Goal: Task Accomplishment & Management: Manage account settings

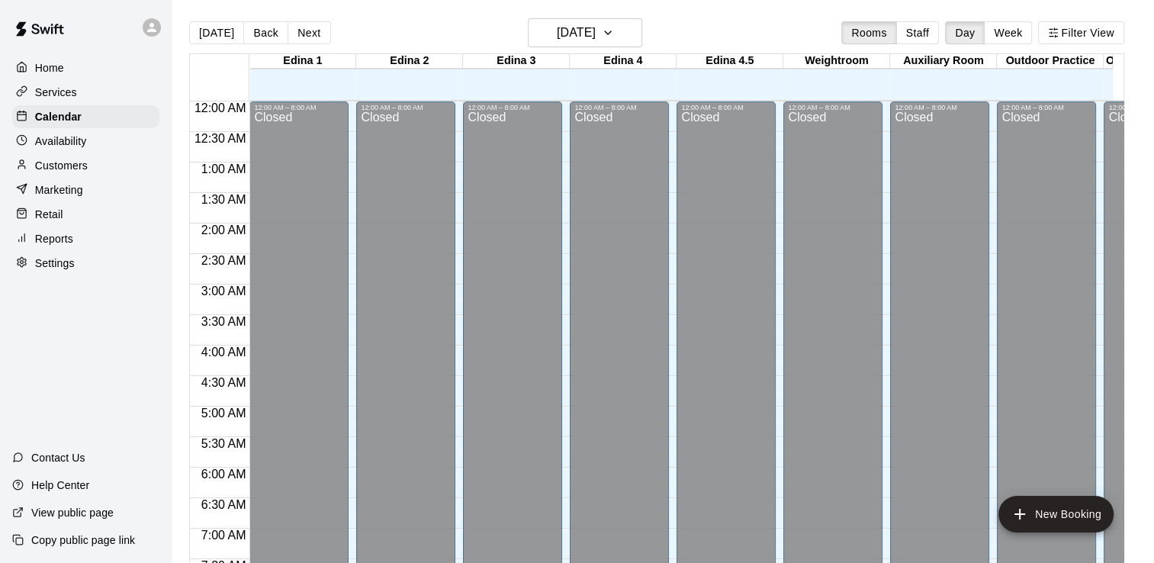
scroll to position [938, 0]
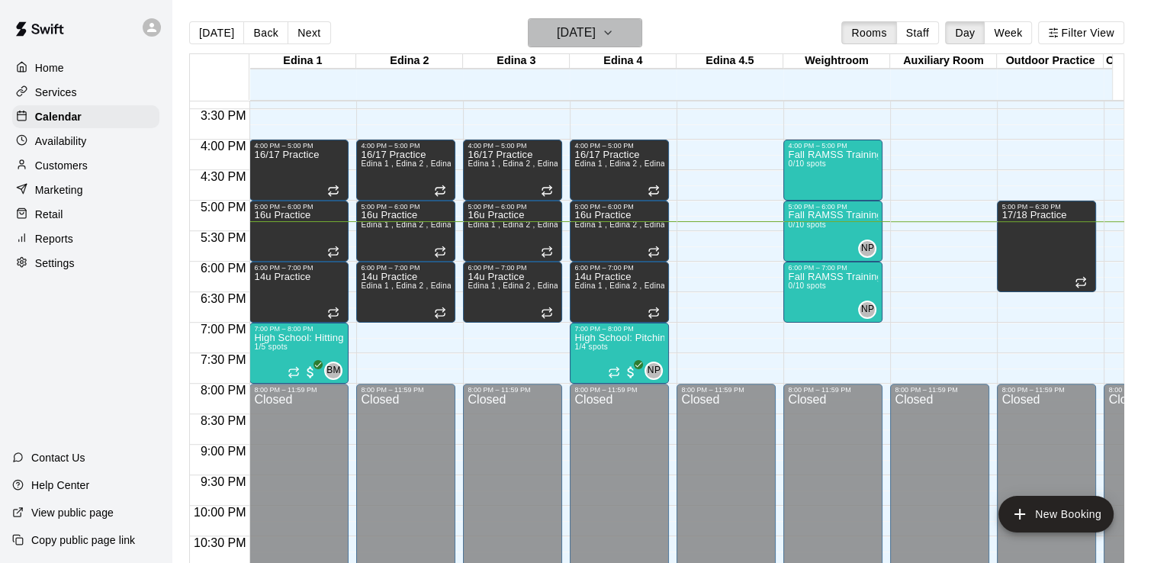
click at [614, 34] on icon "button" at bounding box center [608, 33] width 12 height 18
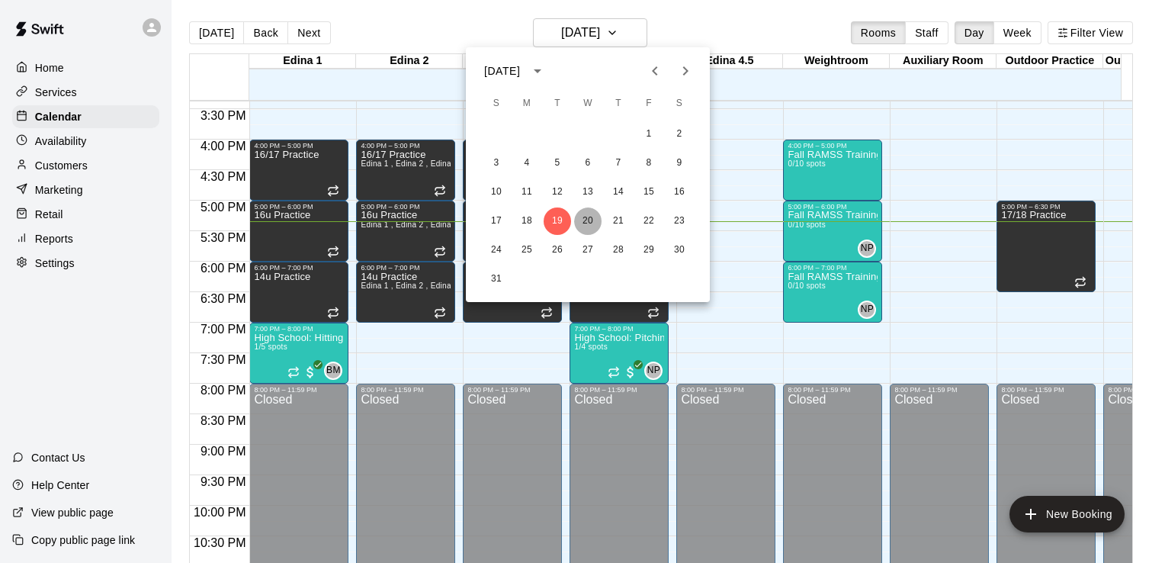
click at [591, 217] on button "20" at bounding box center [587, 220] width 27 height 27
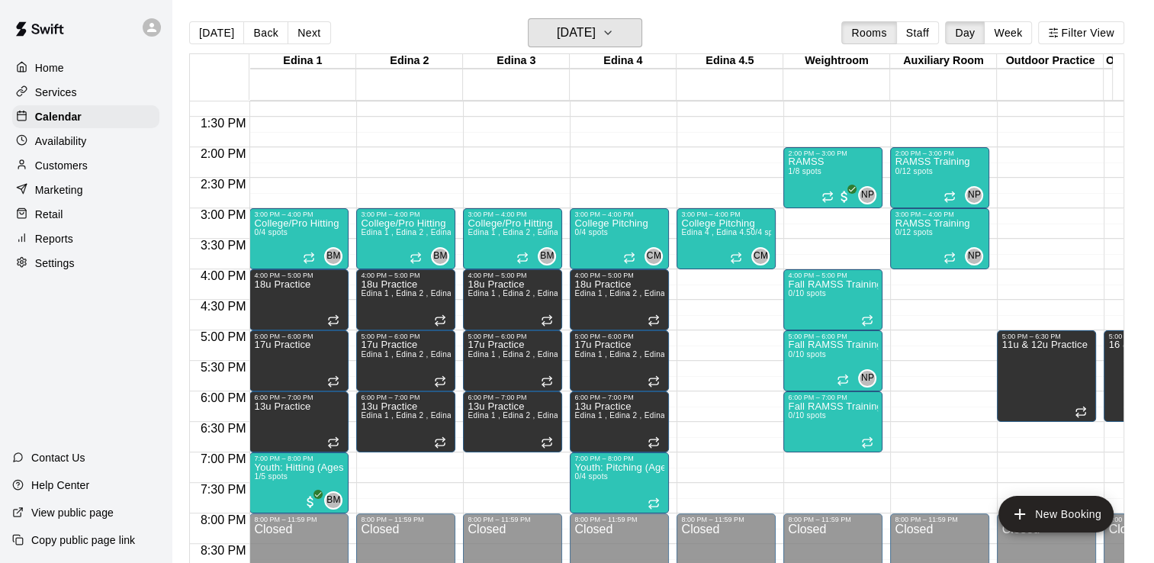
scroll to position [804, 0]
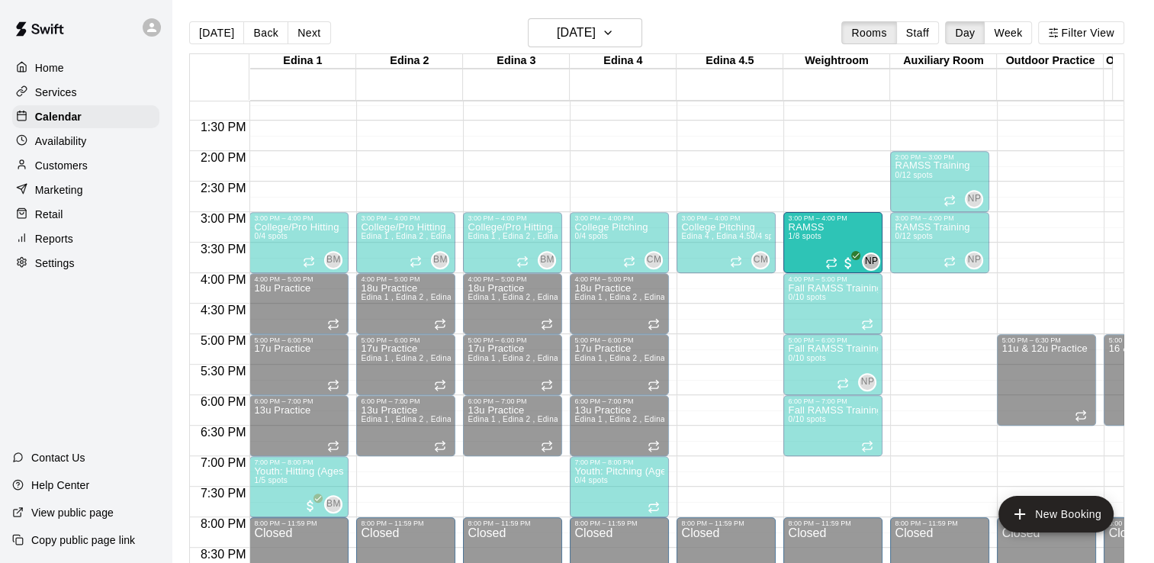
drag, startPoint x: 829, startPoint y: 178, endPoint x: 833, endPoint y: 244, distance: 65.7
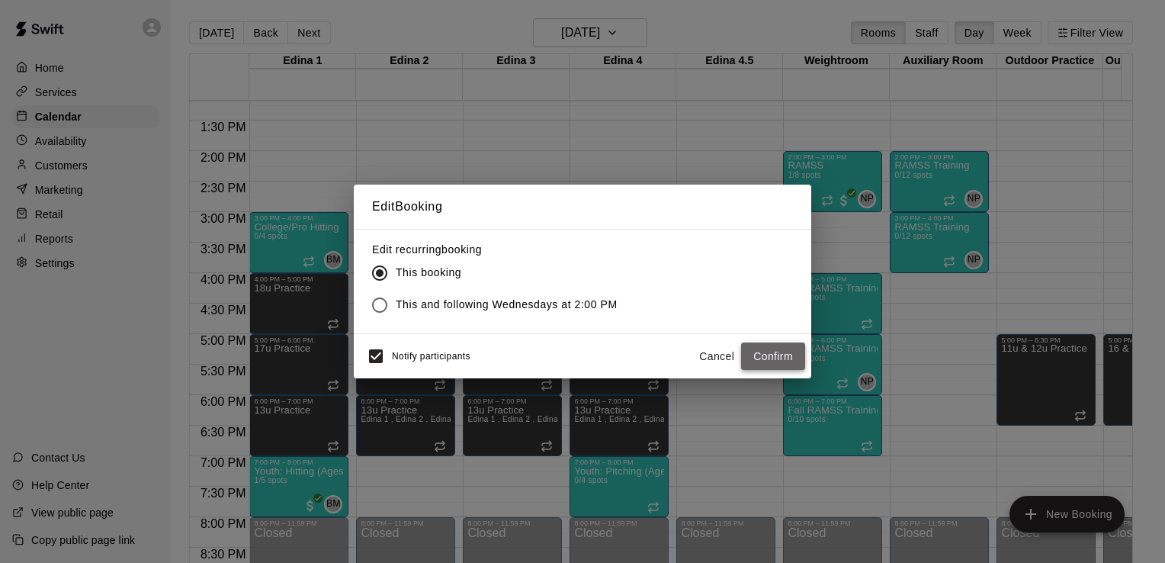
click at [769, 355] on button "Confirm" at bounding box center [773, 356] width 64 height 28
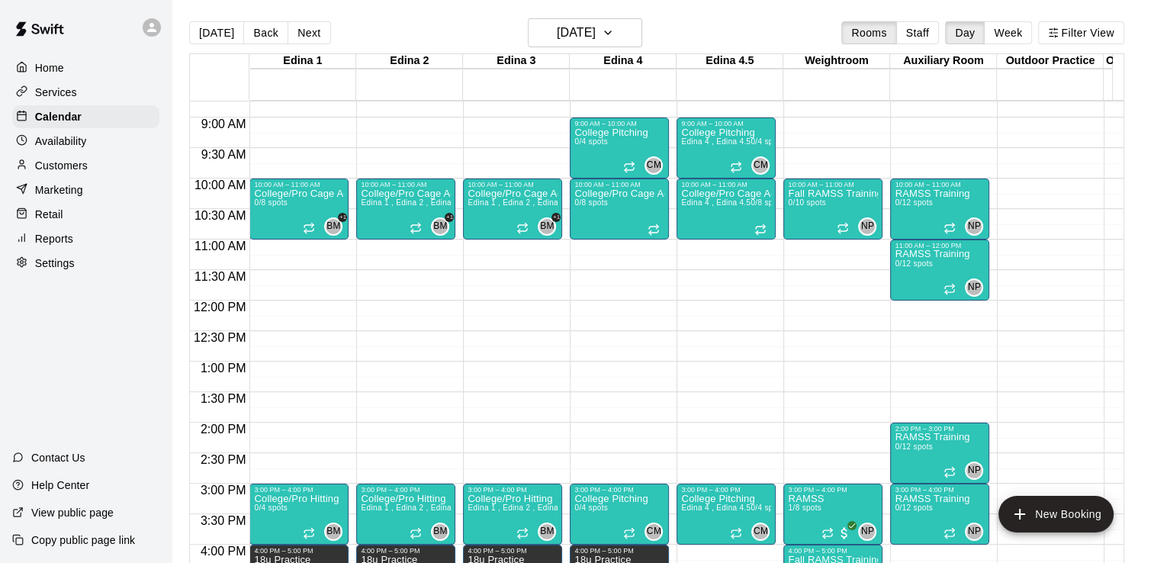
scroll to position [528, 0]
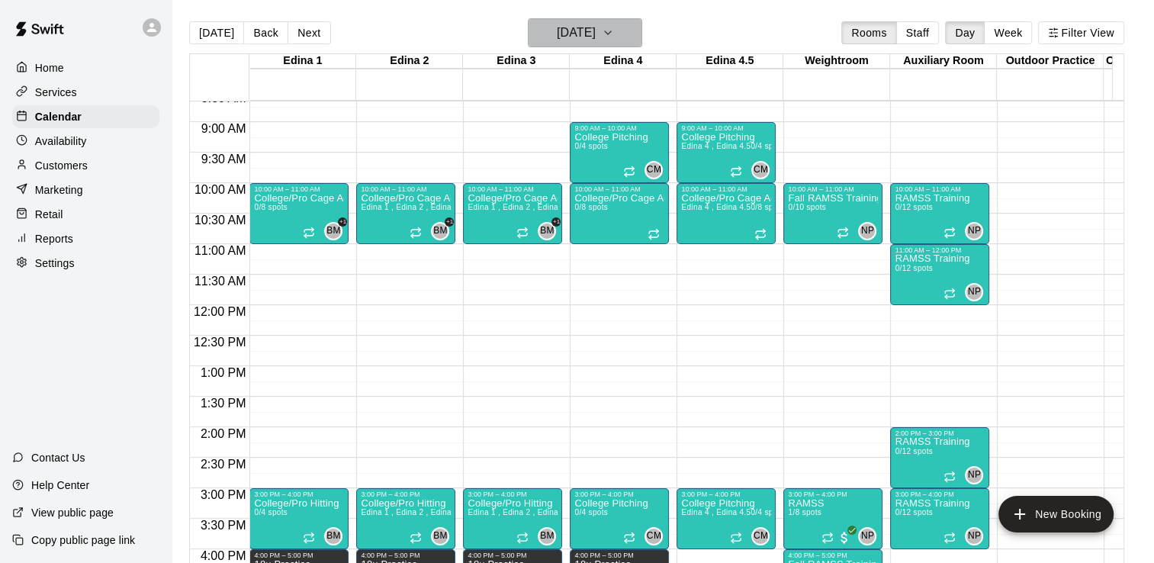
click at [611, 32] on icon "button" at bounding box center [608, 32] width 6 height 3
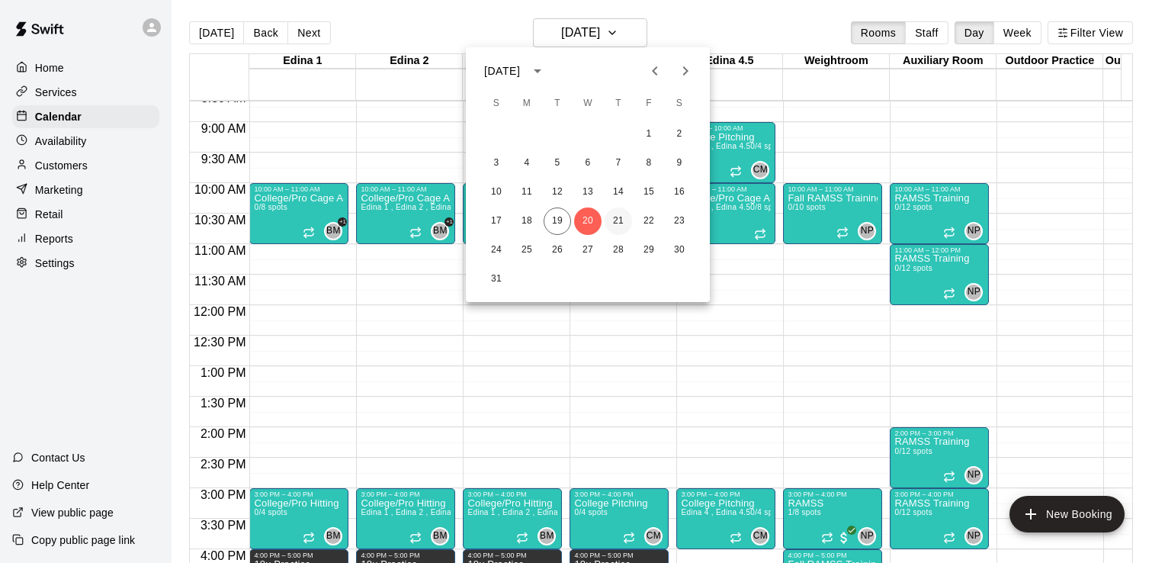
click at [620, 221] on button "21" at bounding box center [618, 220] width 27 height 27
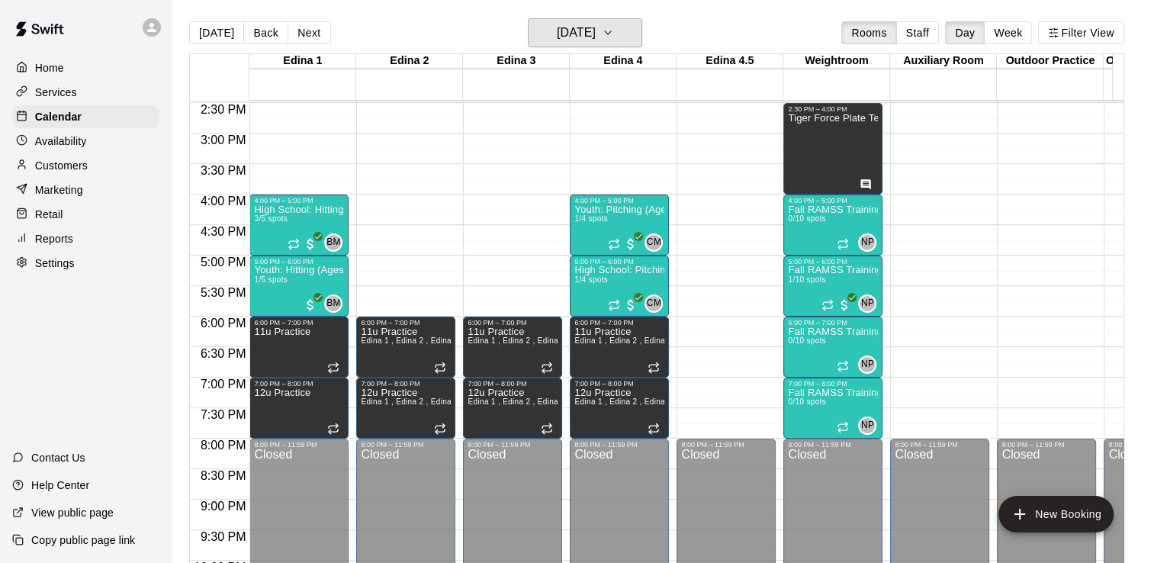
scroll to position [902, 0]
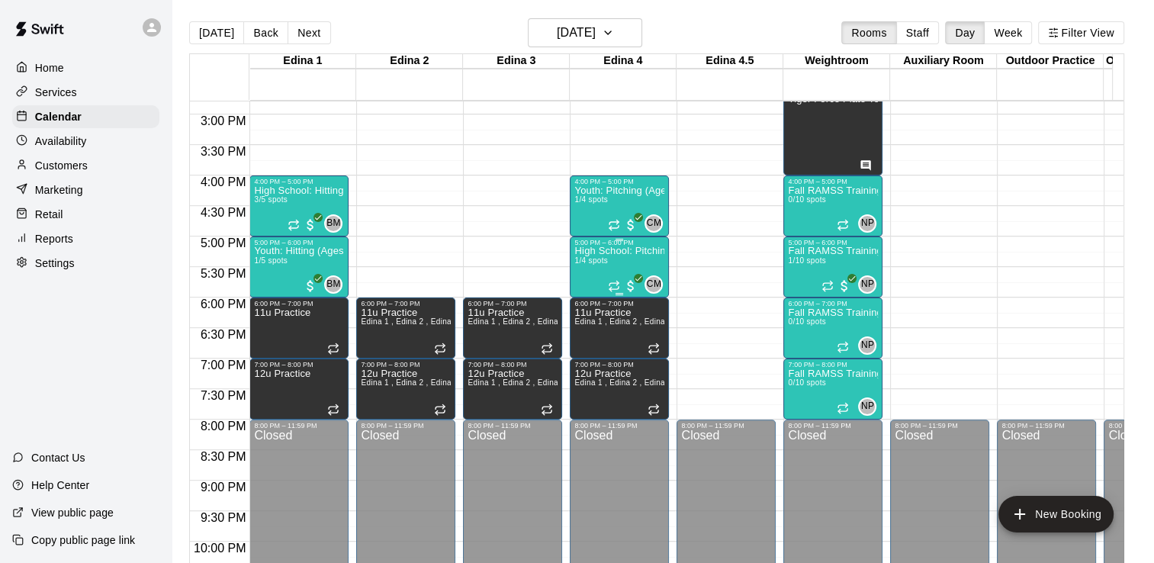
click at [602, 251] on p "High School: Pitching (Ages 14U-18U)" at bounding box center [619, 251] width 90 height 0
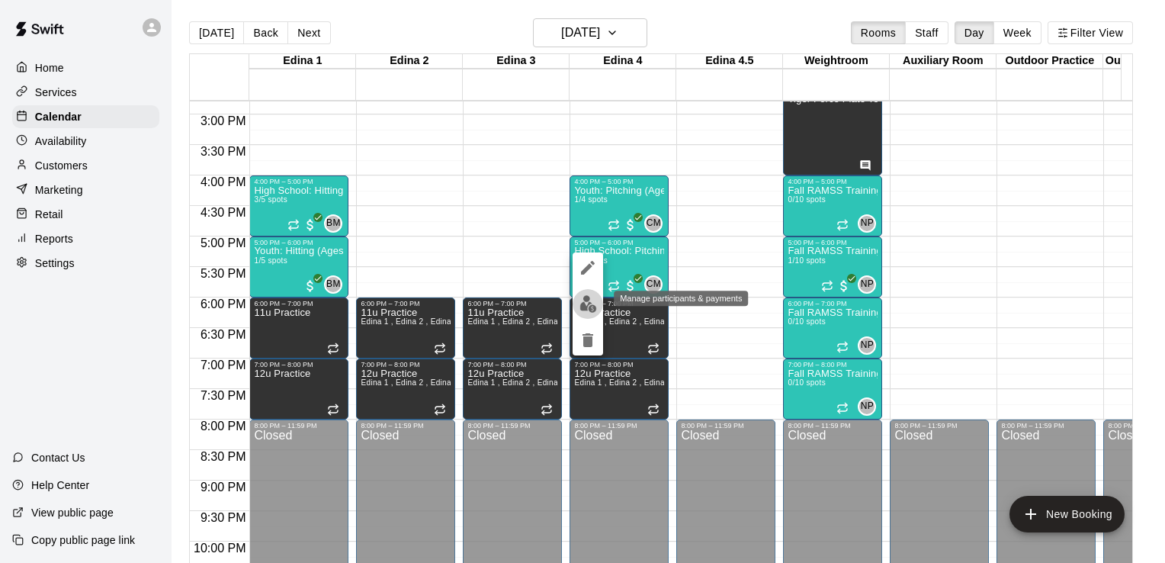
click at [586, 306] on img "edit" at bounding box center [588, 304] width 18 height 18
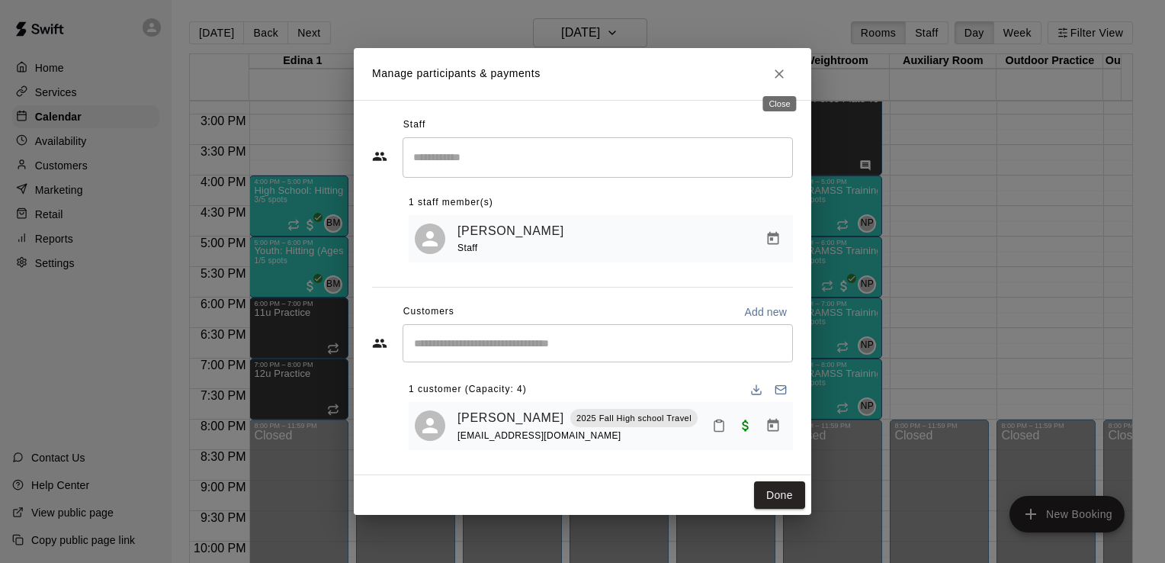
click at [778, 70] on icon "Close" at bounding box center [779, 73] width 9 height 9
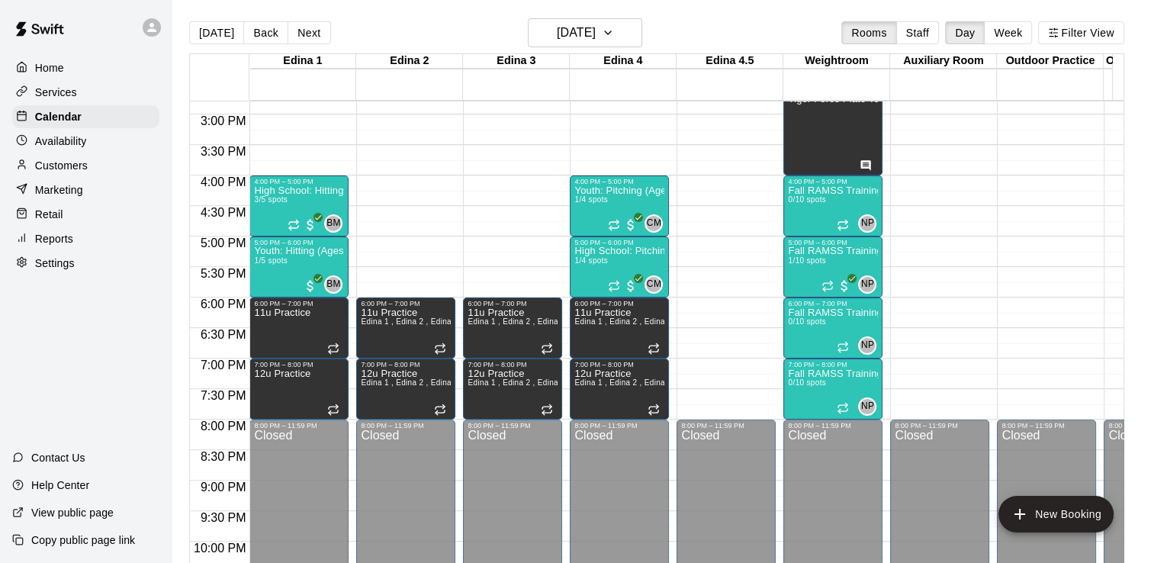
click at [61, 88] on p "Services" at bounding box center [56, 92] width 42 height 15
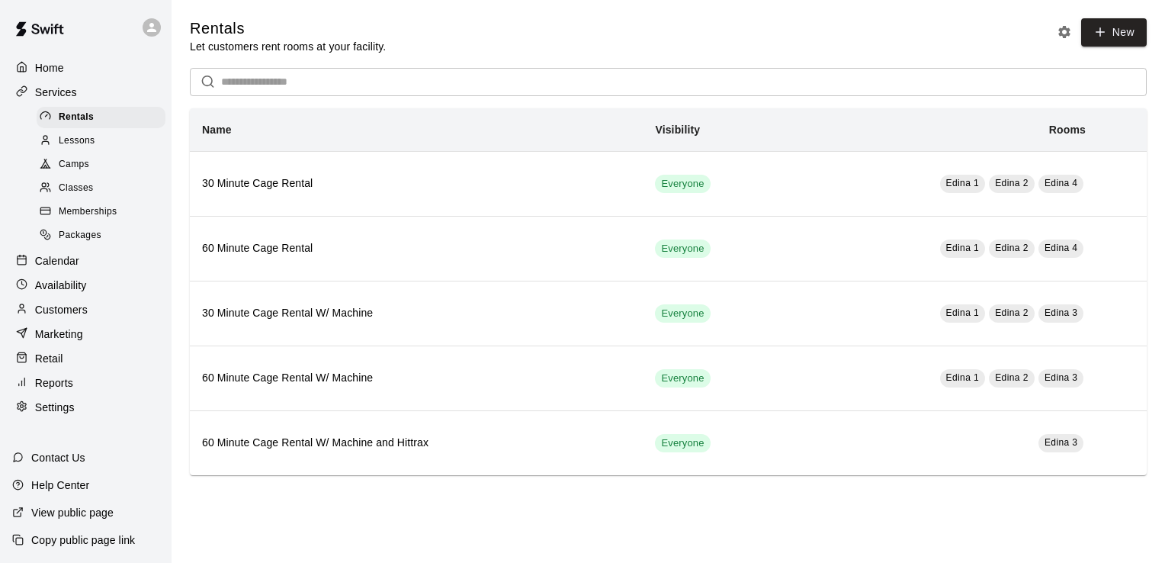
click at [75, 196] on span "Classes" at bounding box center [76, 188] width 34 height 15
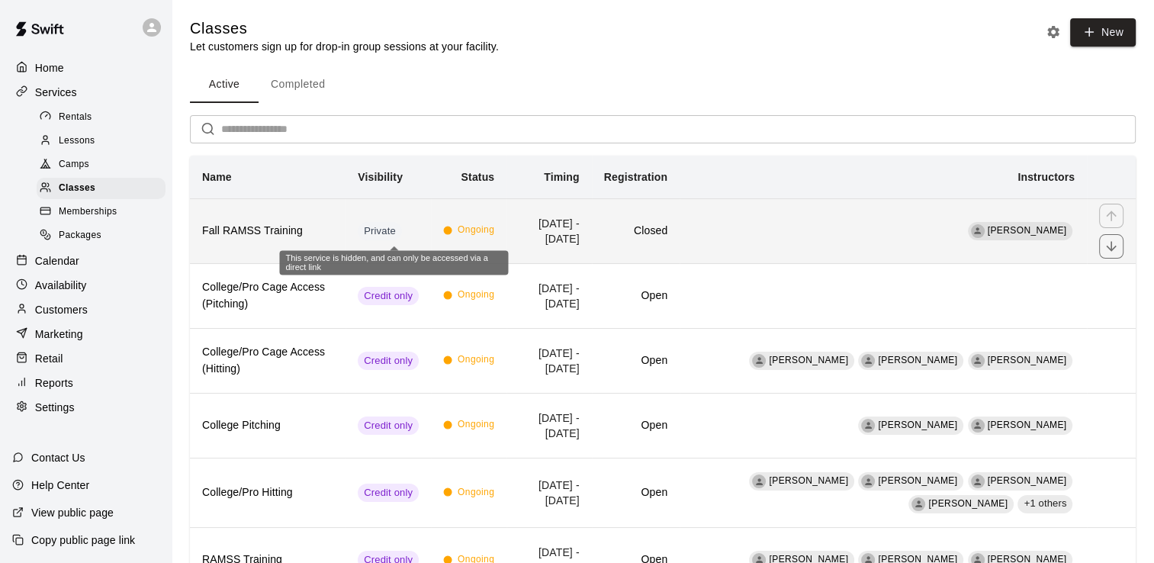
click at [392, 233] on span "Private" at bounding box center [380, 231] width 44 height 14
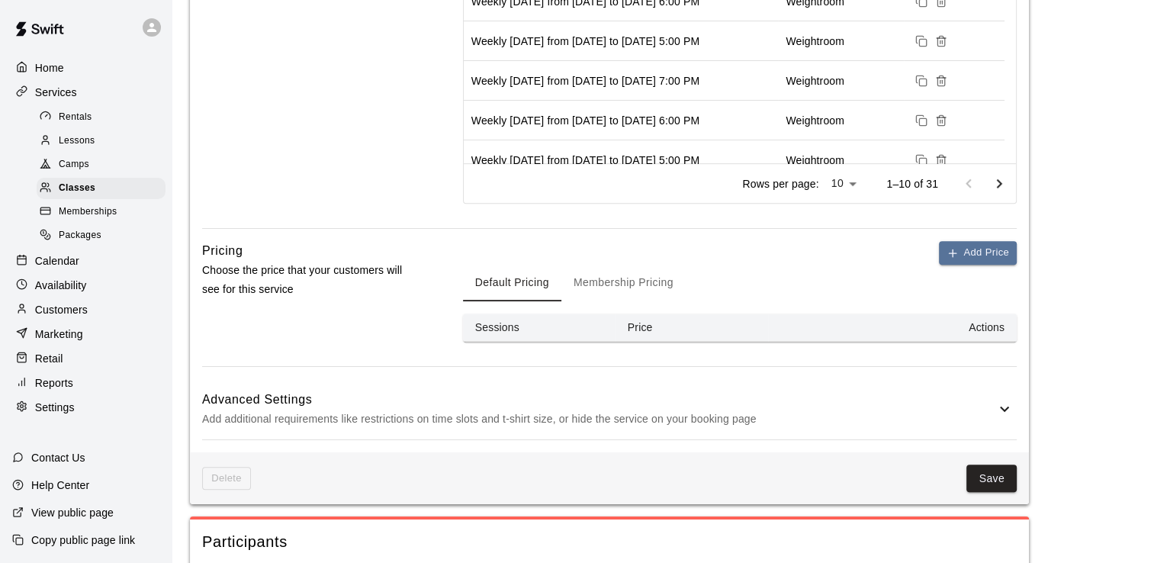
scroll to position [773, 0]
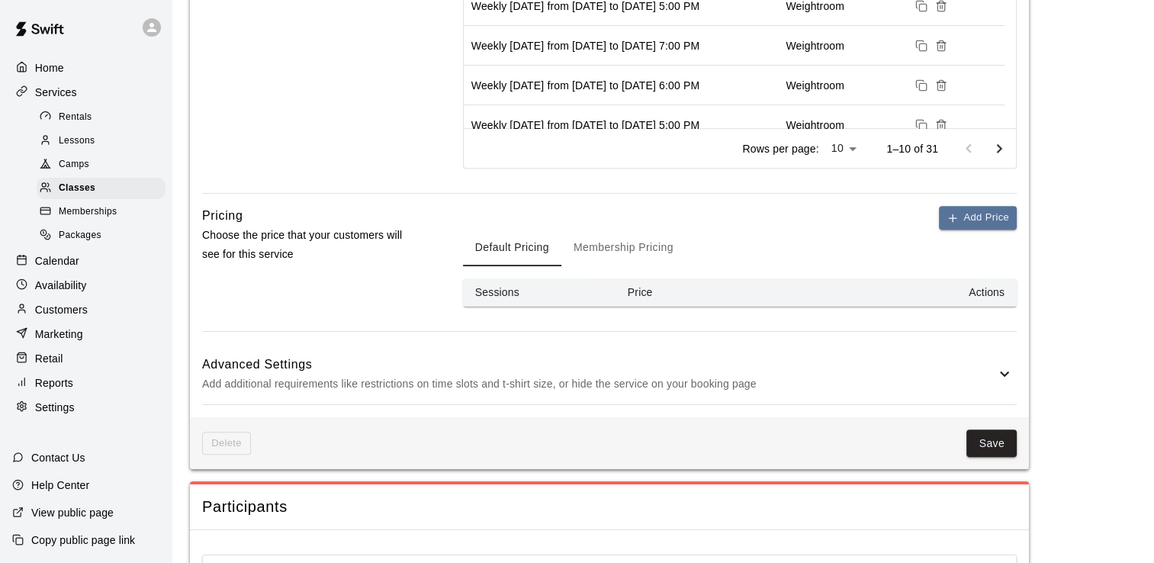
click at [1000, 376] on icon at bounding box center [1004, 373] width 18 height 18
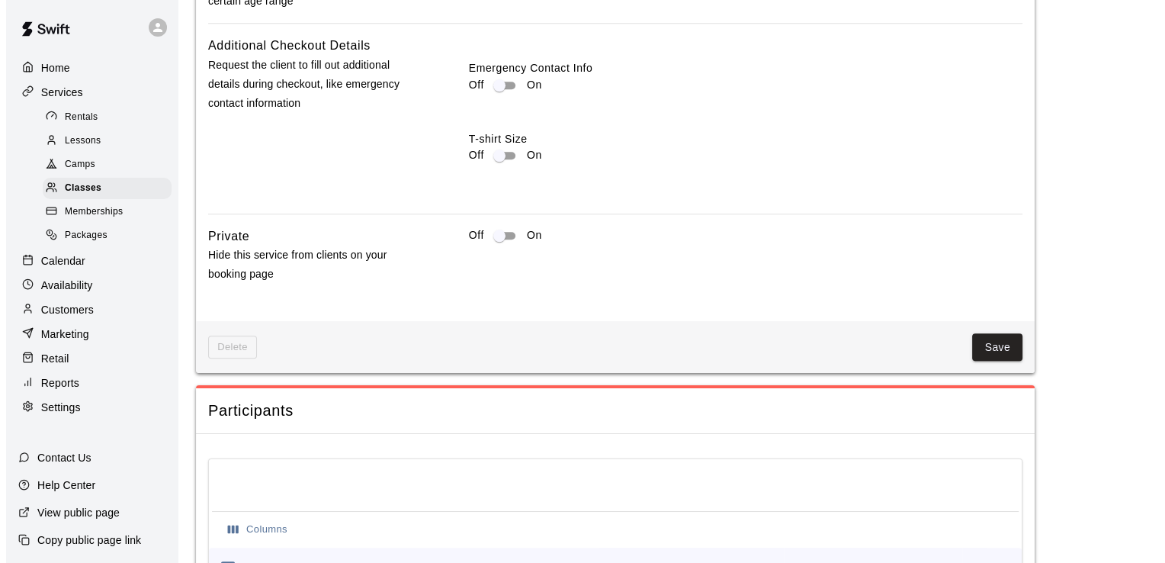
scroll to position [1530, 0]
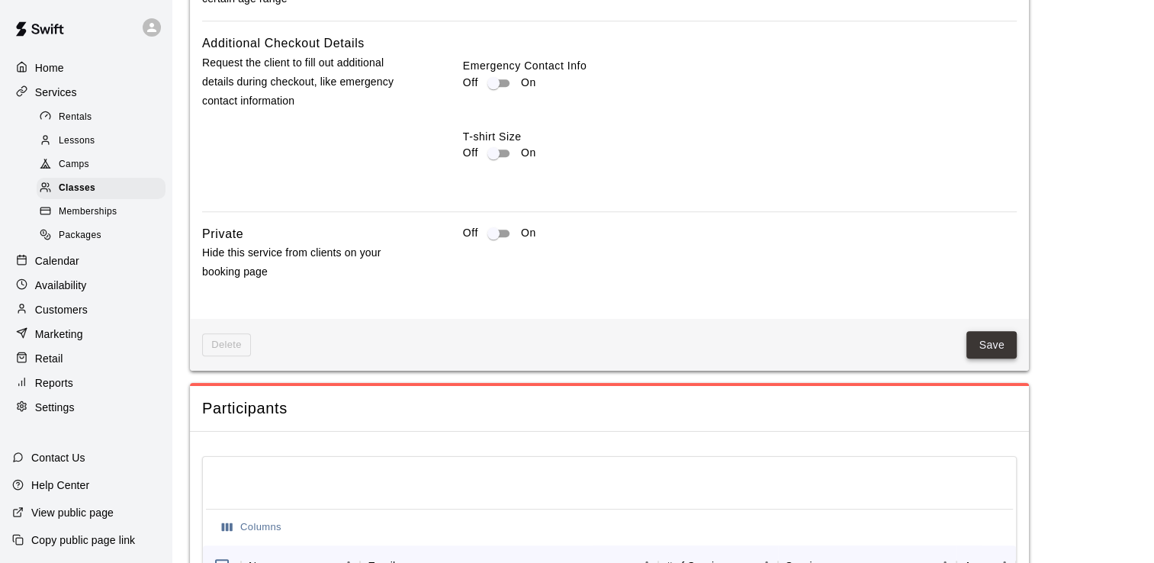
click at [1000, 349] on button "Save" at bounding box center [991, 345] width 50 height 28
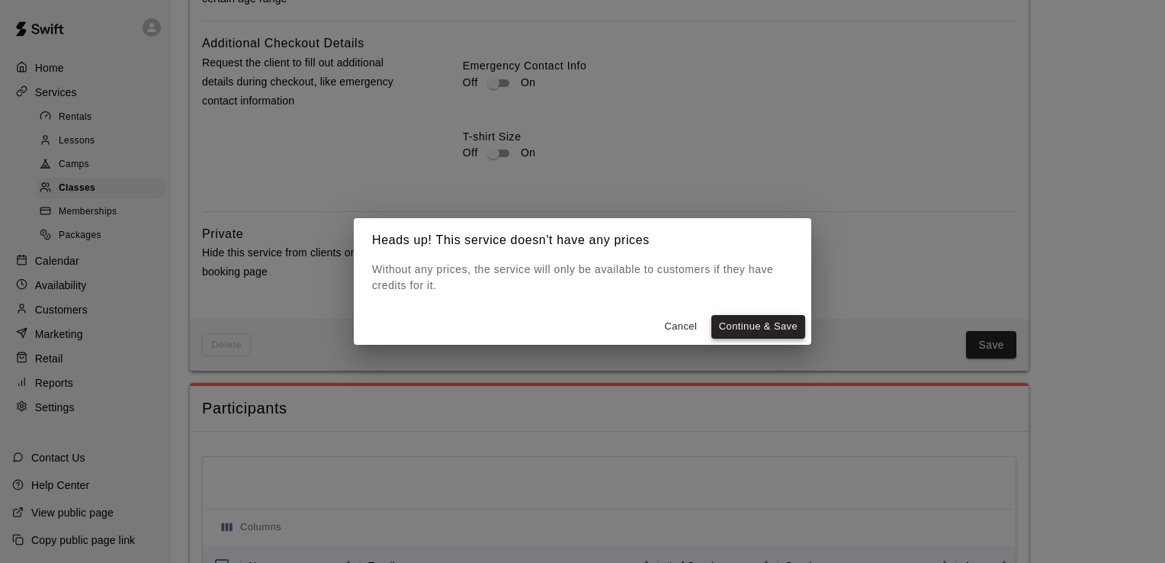
click at [768, 328] on button "Continue & Save" at bounding box center [758, 327] width 94 height 24
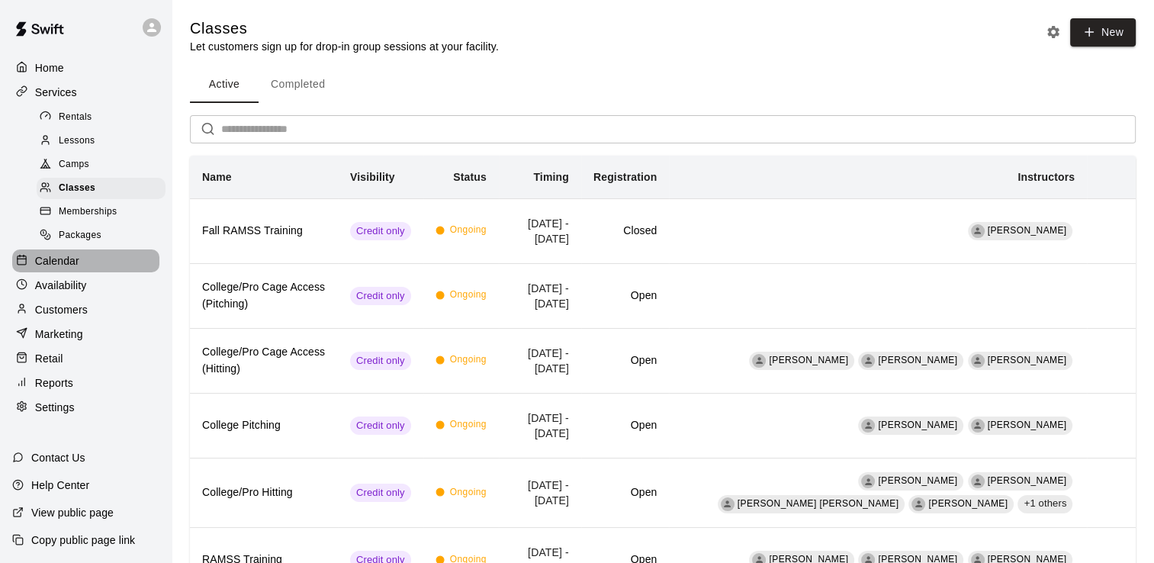
click at [59, 268] on p "Calendar" at bounding box center [57, 260] width 44 height 15
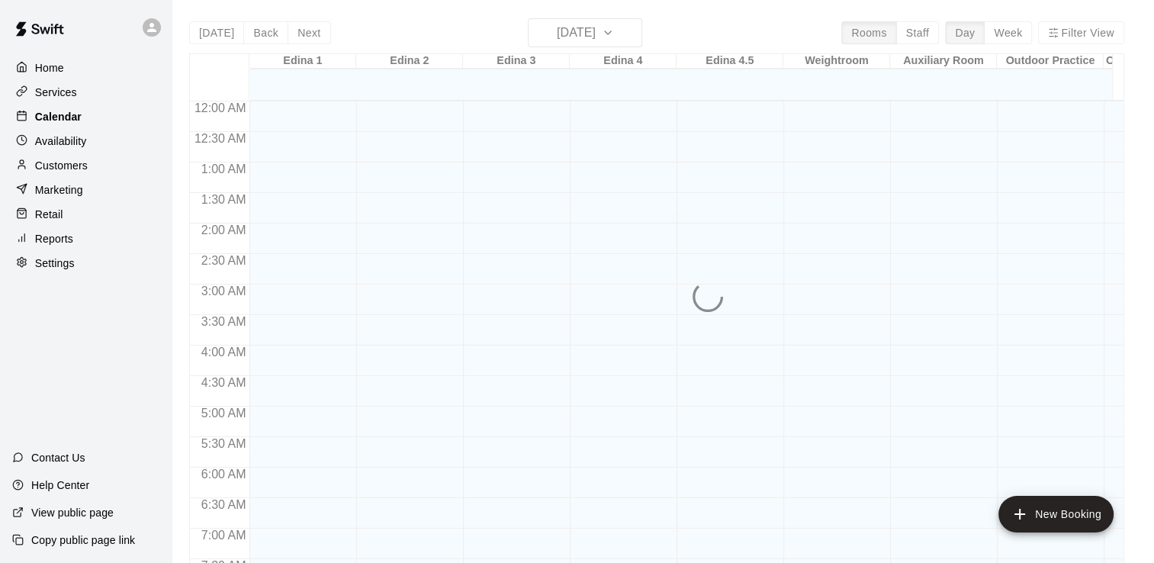
scroll to position [938, 0]
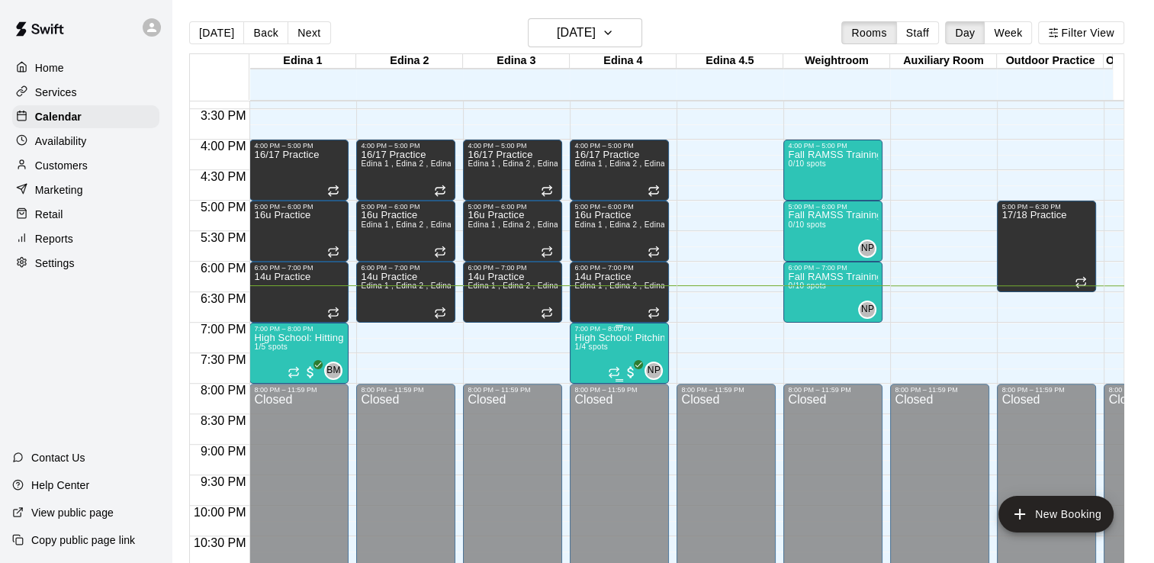
click at [607, 338] on p "High School: Pitching (Ages 14U-18U)" at bounding box center [619, 338] width 90 height 0
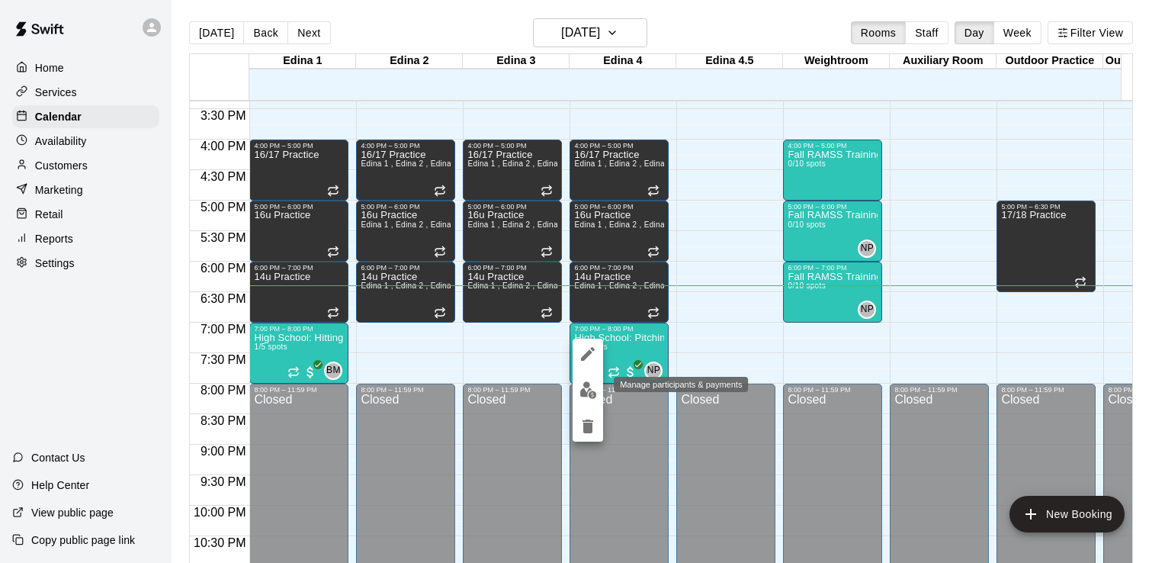
click at [589, 390] on img "edit" at bounding box center [588, 390] width 18 height 18
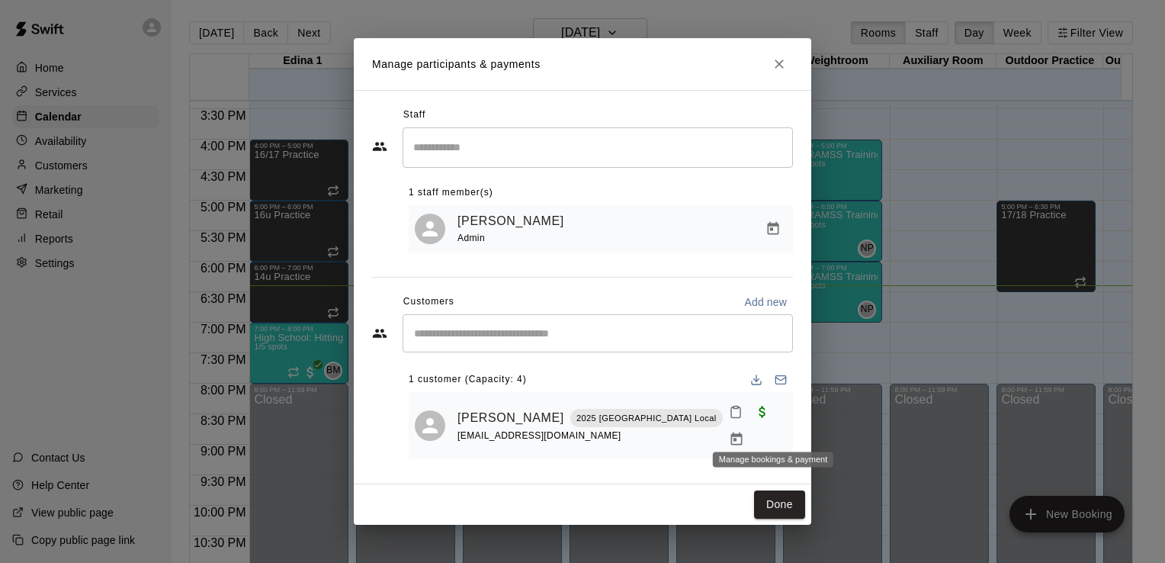
click at [744, 432] on icon "Manage bookings & payment" at bounding box center [736, 439] width 15 height 15
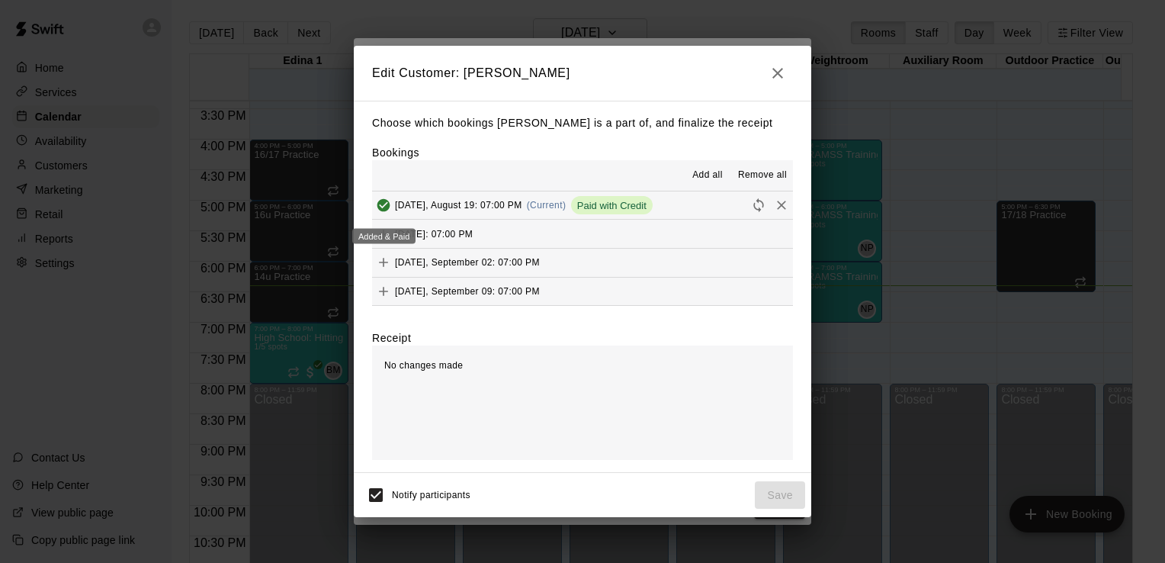
click at [383, 208] on icon "Added & Paid" at bounding box center [383, 204] width 15 height 15
click at [777, 206] on icon "Remove" at bounding box center [781, 205] width 9 height 9
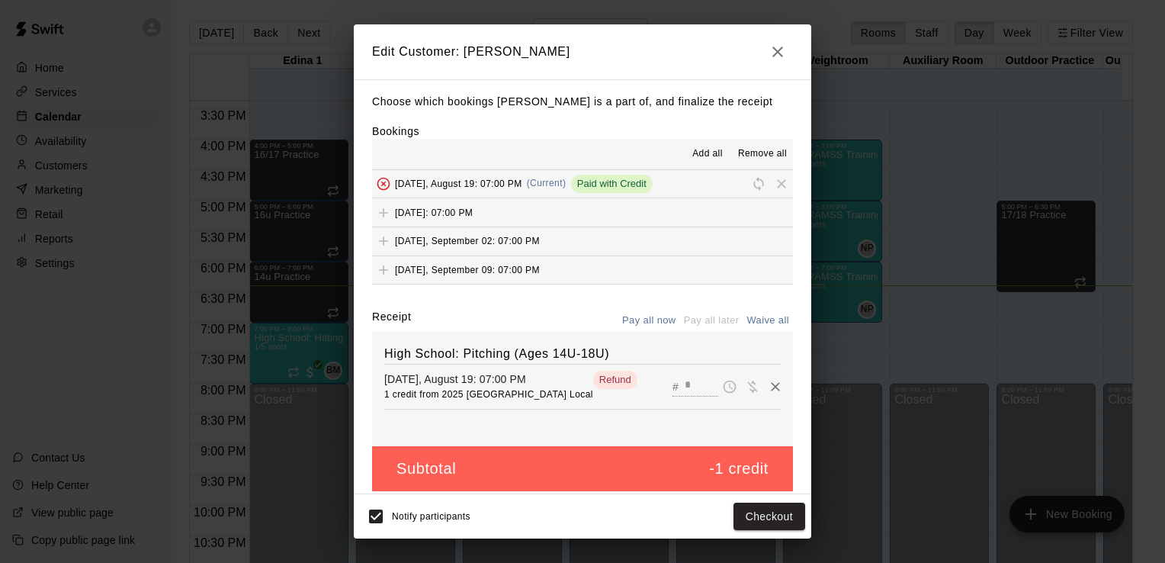
click at [759, 191] on div "button" at bounding box center [770, 183] width 46 height 23
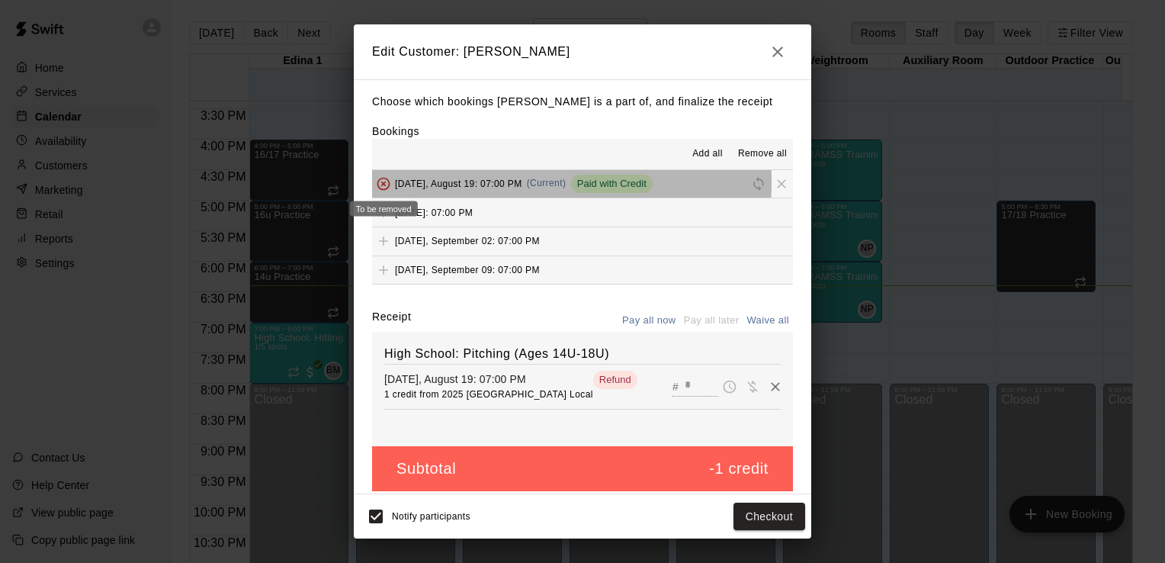
click at [384, 183] on span "To be removed" at bounding box center [383, 182] width 23 height 11
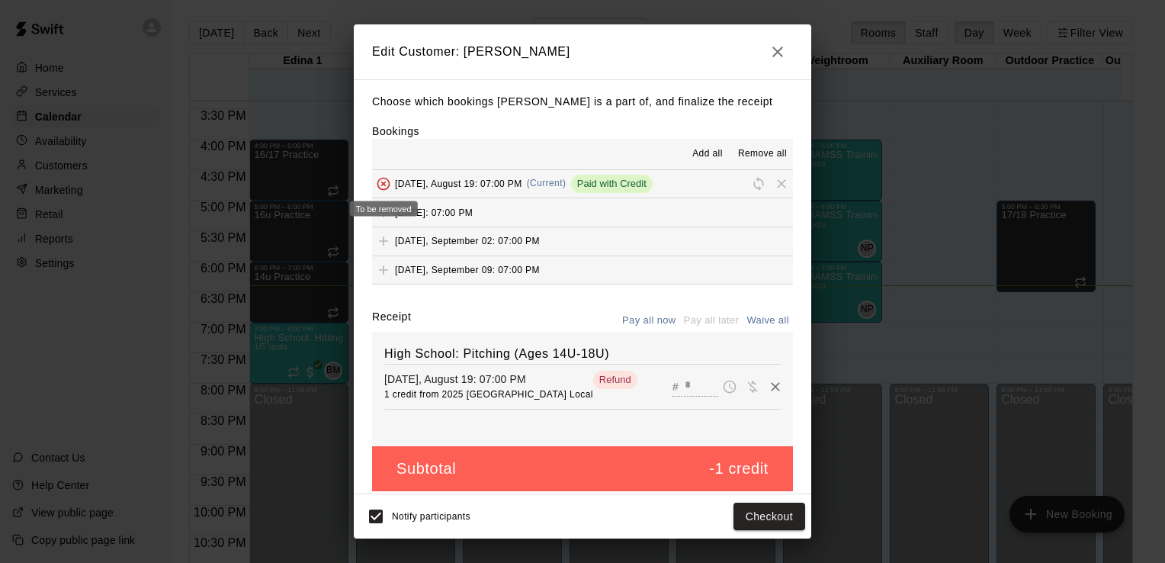
click at [384, 183] on span "To be removed" at bounding box center [383, 182] width 23 height 11
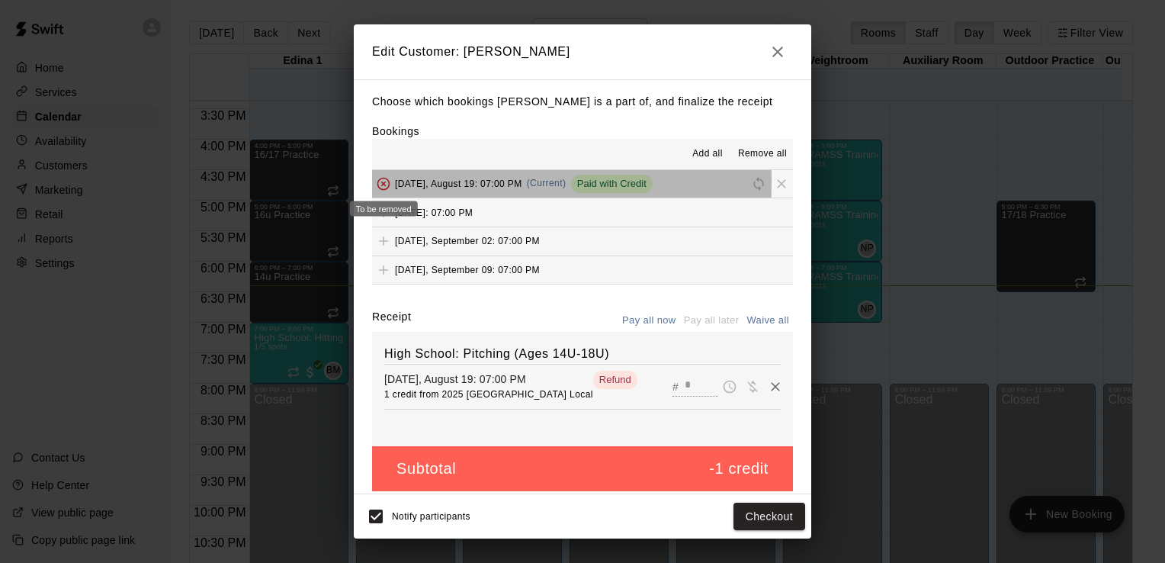
click at [384, 183] on span "To be removed" at bounding box center [383, 182] width 23 height 11
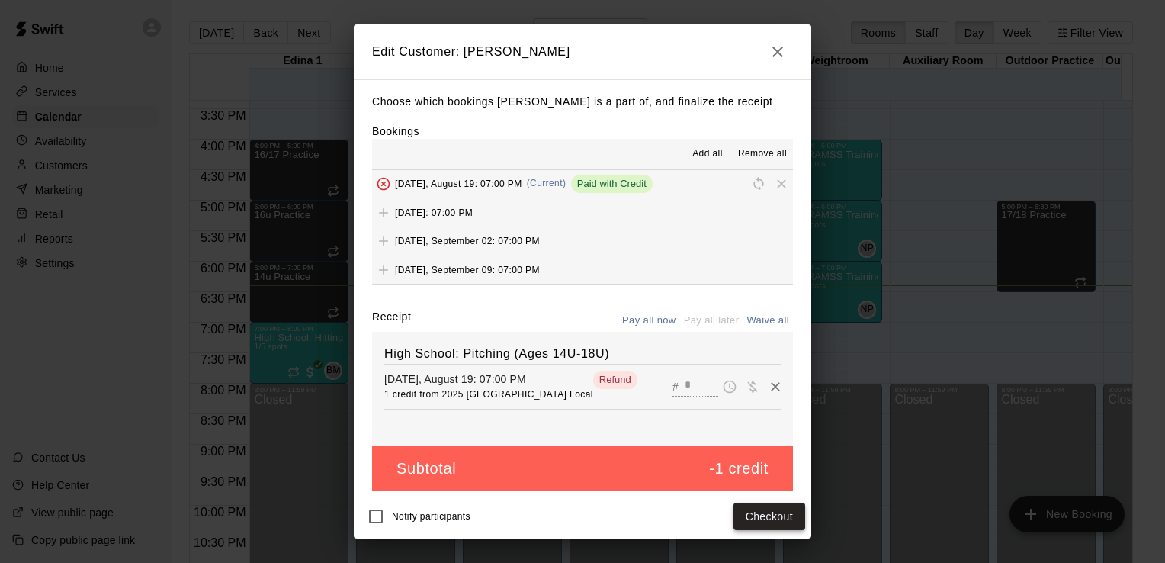
click at [775, 520] on button "Checkout" at bounding box center [770, 516] width 72 height 28
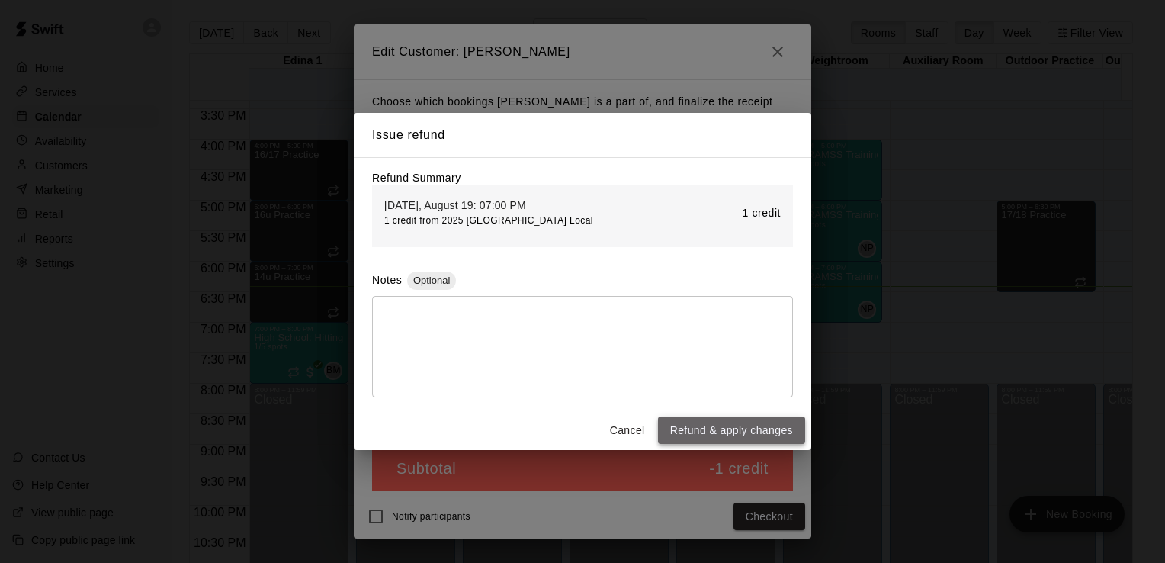
click at [734, 435] on button "Refund & apply changes" at bounding box center [731, 430] width 147 height 28
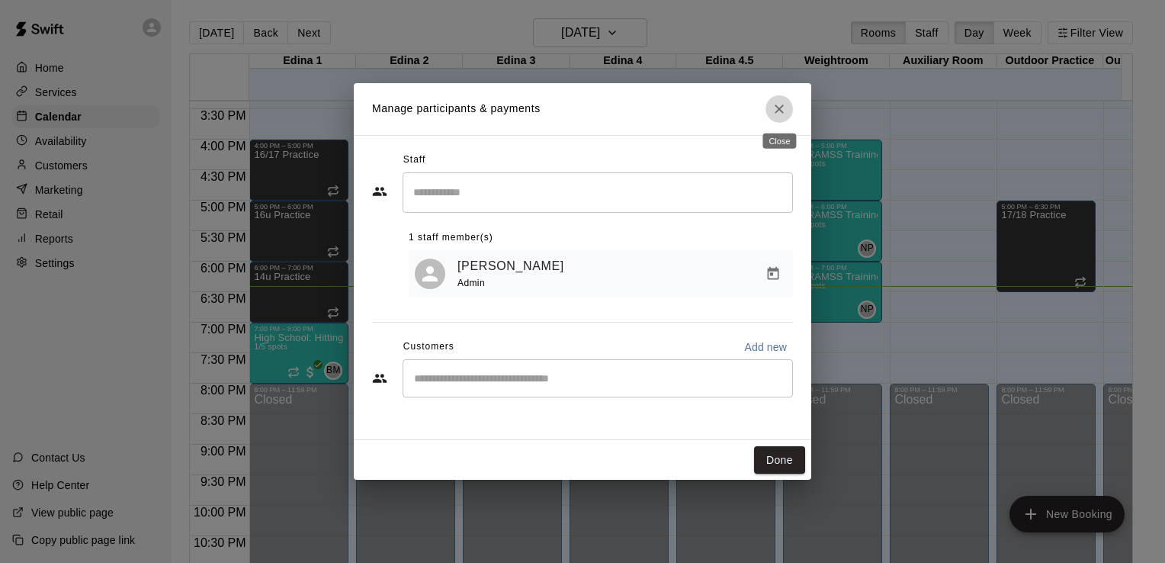
click at [781, 106] on icon "Close" at bounding box center [779, 108] width 15 height 15
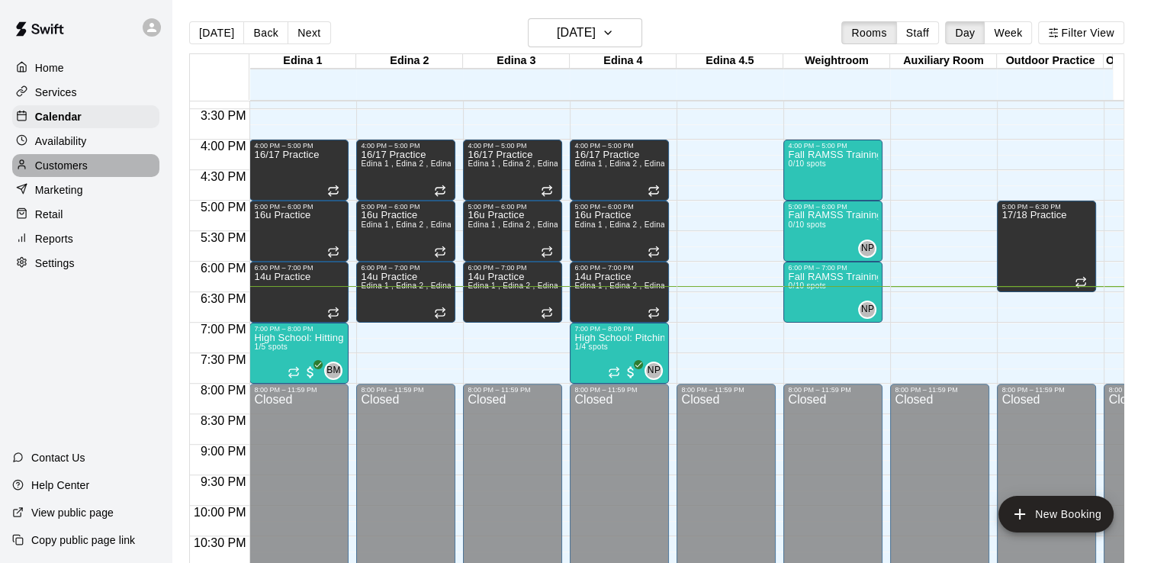
click at [66, 177] on div "Customers" at bounding box center [85, 165] width 147 height 23
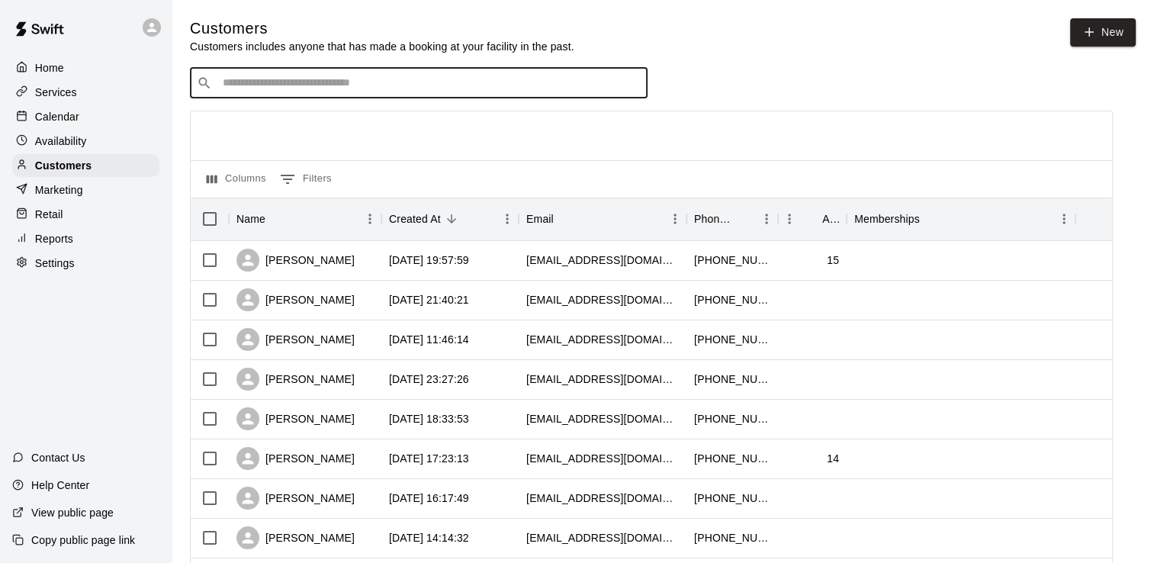
click at [485, 85] on input "Search customers by name or email" at bounding box center [429, 82] width 422 height 15
type input "******"
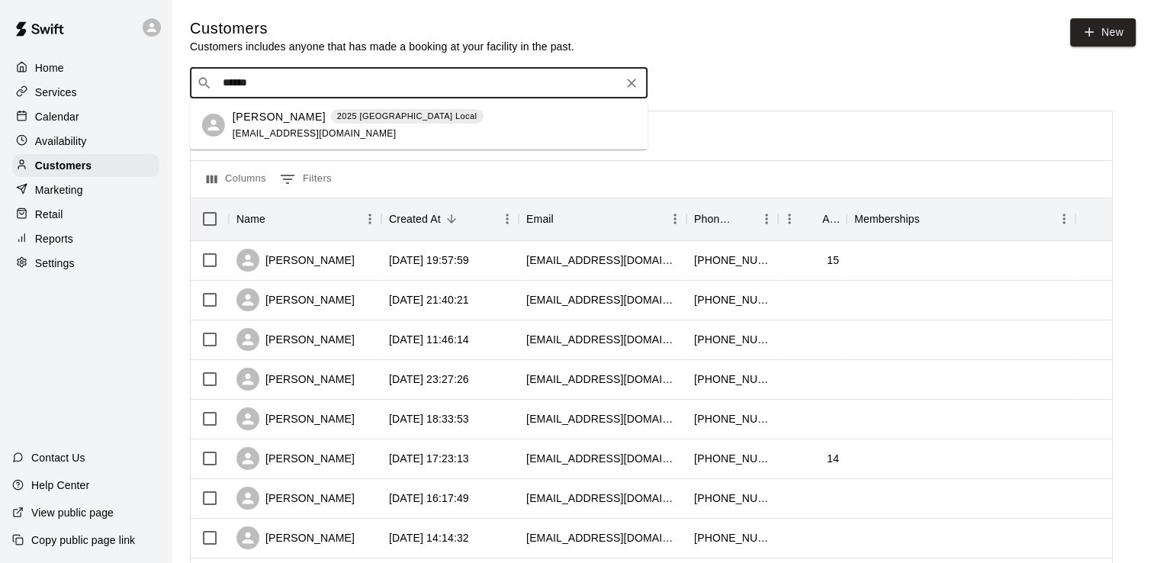
click at [323, 115] on div "[PERSON_NAME] 2025 Fall High School Local" at bounding box center [358, 117] width 251 height 16
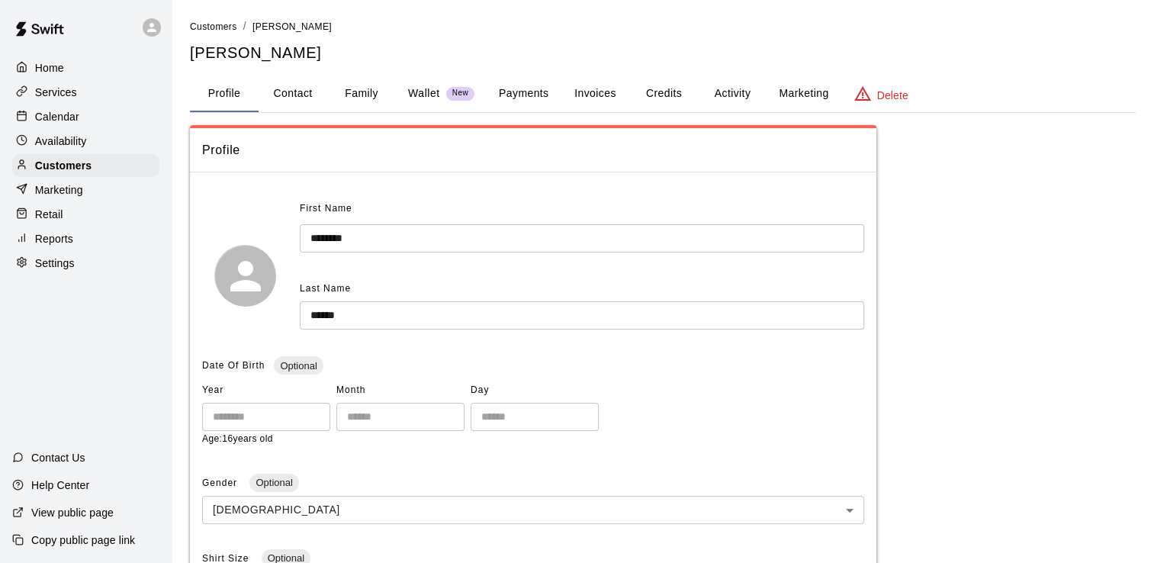
click at [666, 93] on button "Credits" at bounding box center [663, 93] width 69 height 37
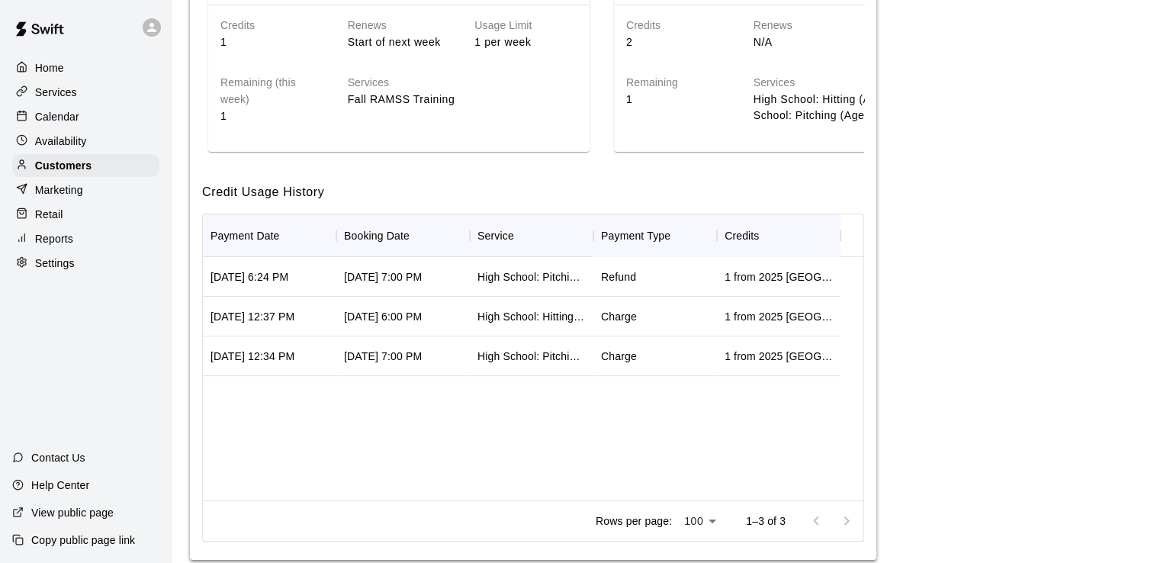
scroll to position [292, 0]
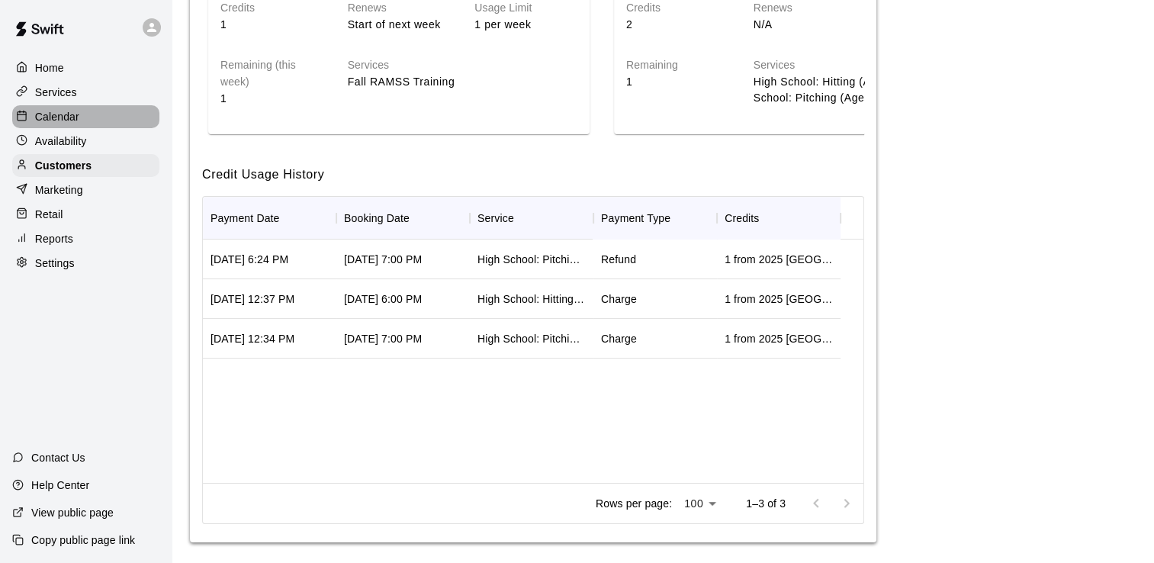
click at [79, 117] on div "Calendar" at bounding box center [85, 116] width 147 height 23
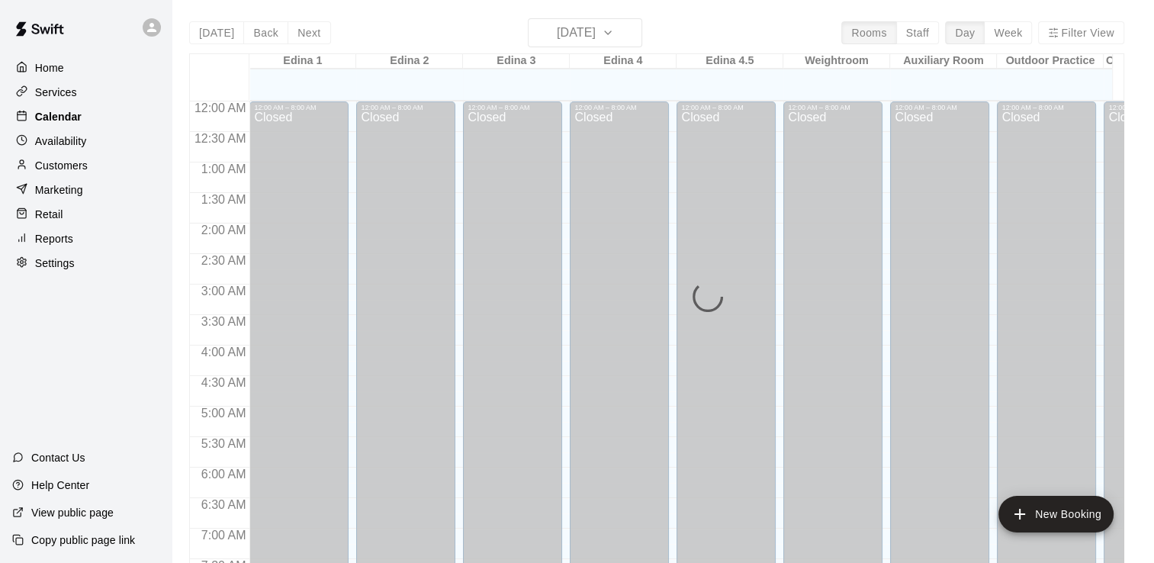
scroll to position [938, 0]
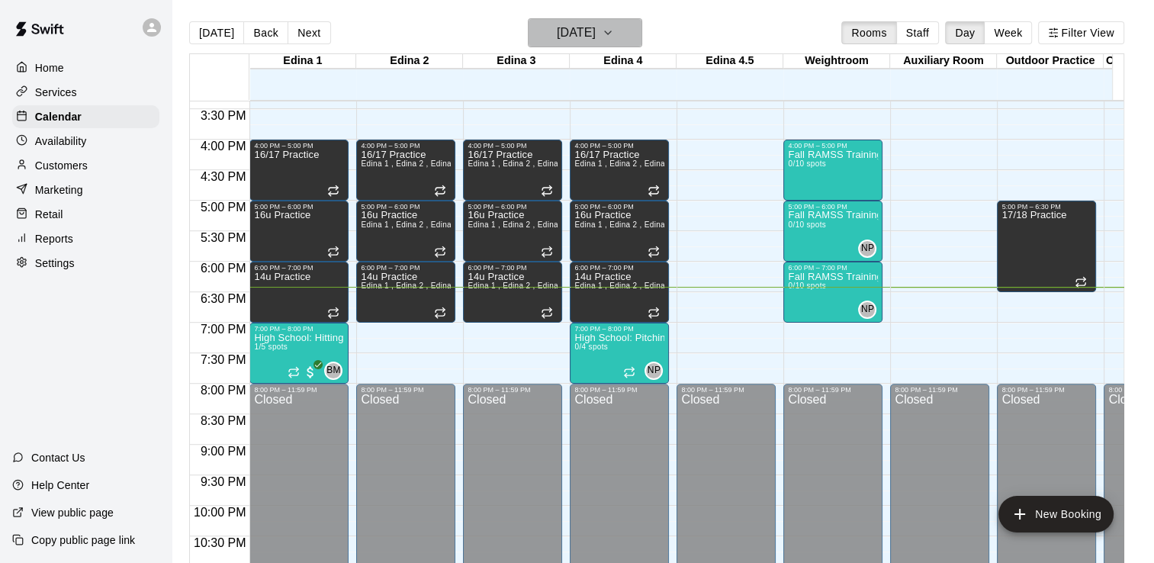
click at [611, 32] on icon "button" at bounding box center [608, 32] width 6 height 3
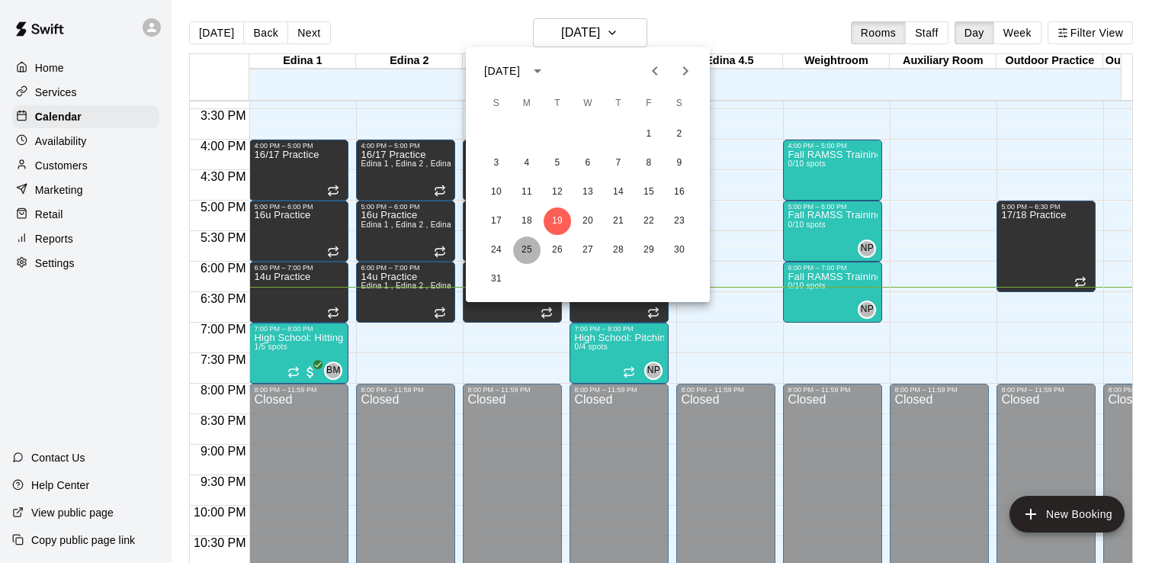
click at [527, 249] on button "25" at bounding box center [526, 249] width 27 height 27
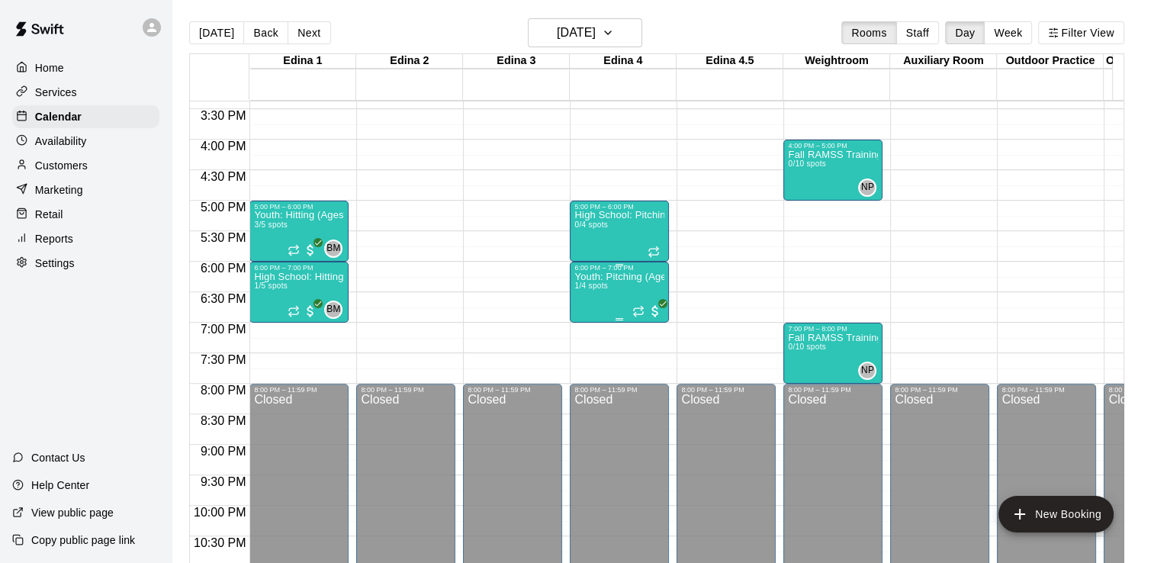
click at [613, 277] on p "Youth: Pitching (Ages 9U-13U)" at bounding box center [619, 277] width 90 height 0
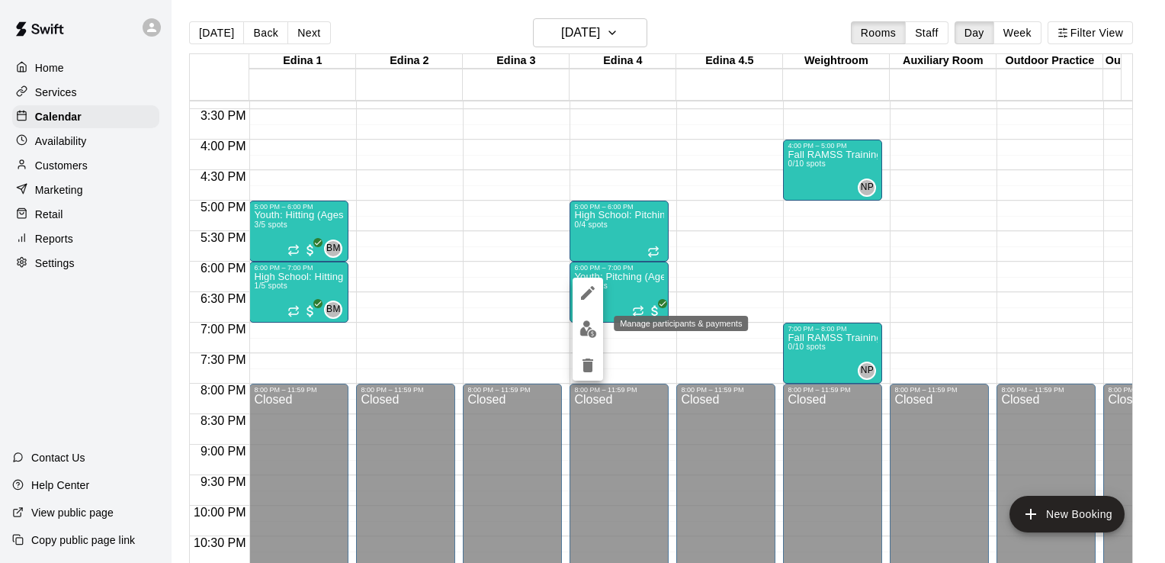
click at [583, 332] on img "edit" at bounding box center [588, 329] width 18 height 18
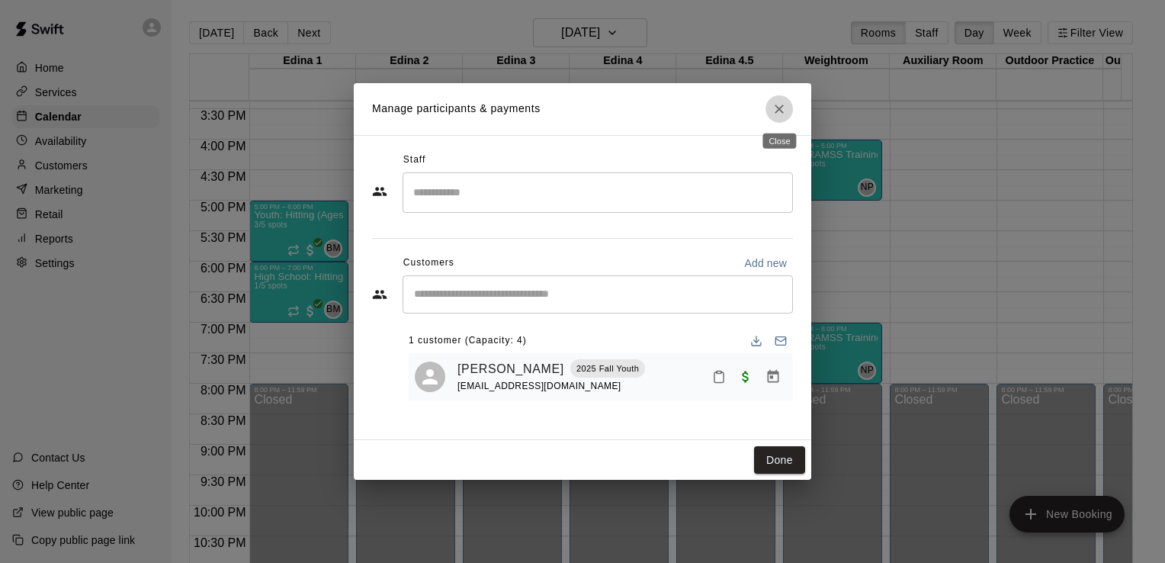
click at [778, 108] on icon "Close" at bounding box center [779, 108] width 15 height 15
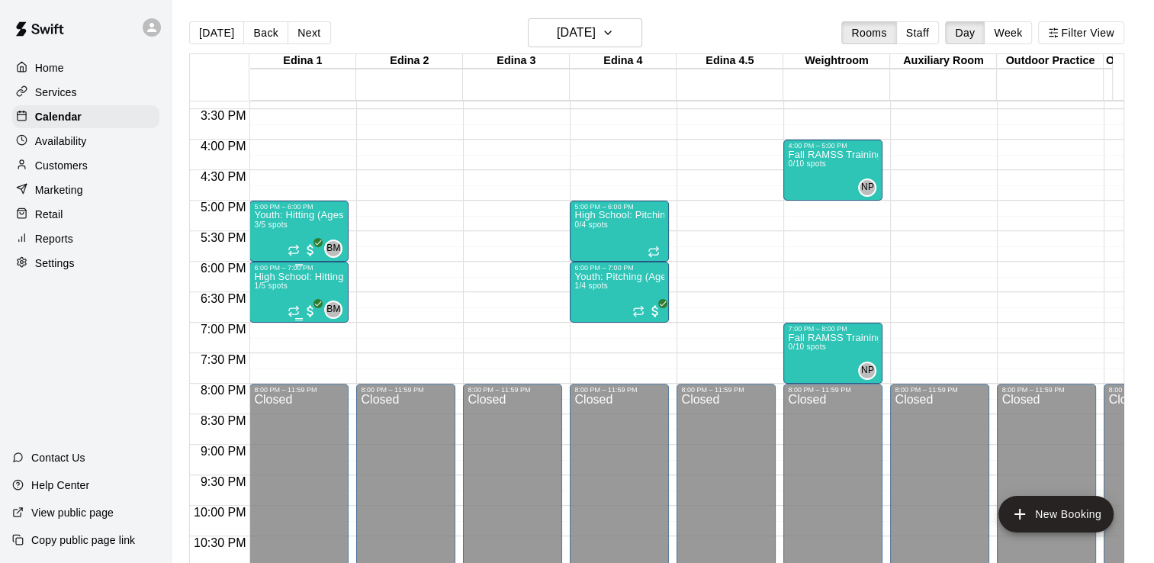
click at [279, 277] on p "High School: Hitting (Ages 14U-18U)" at bounding box center [299, 277] width 90 height 0
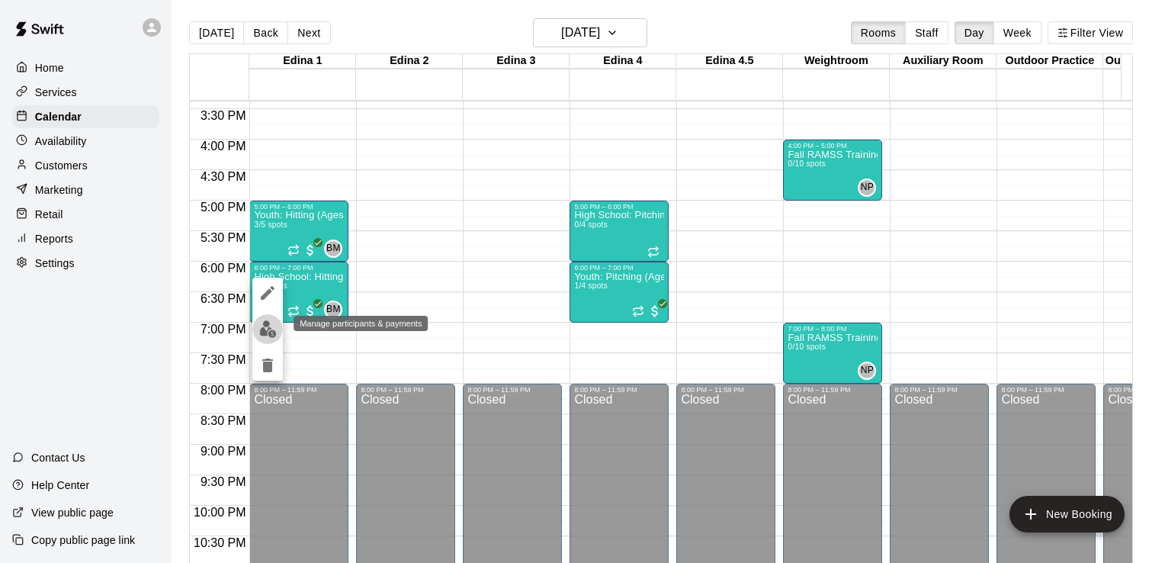
click at [274, 331] on img "edit" at bounding box center [268, 329] width 18 height 18
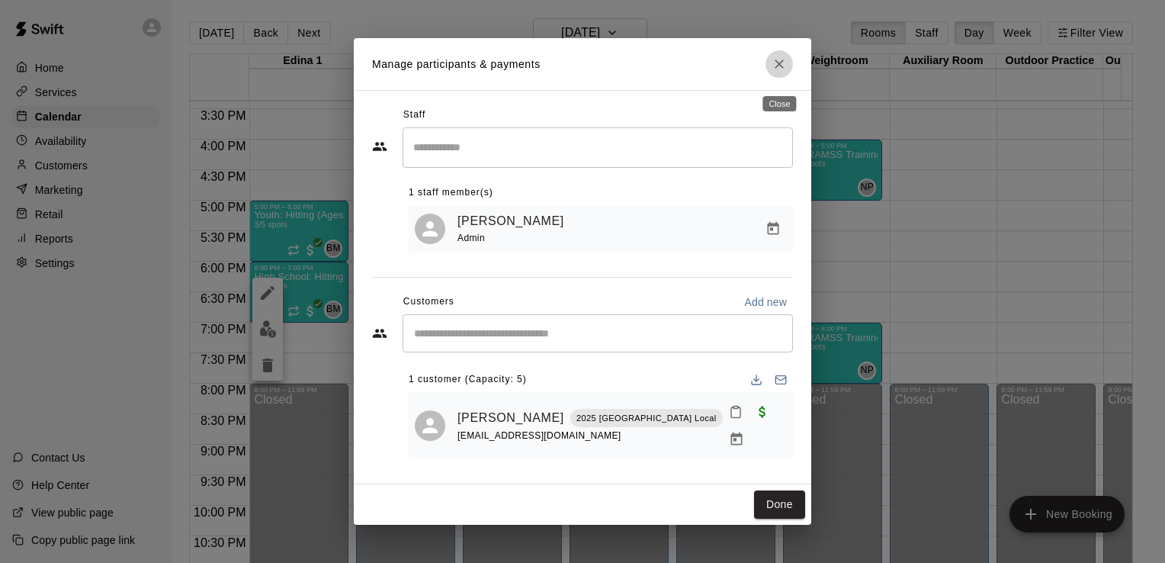
click at [781, 72] on icon "Close" at bounding box center [779, 63] width 15 height 15
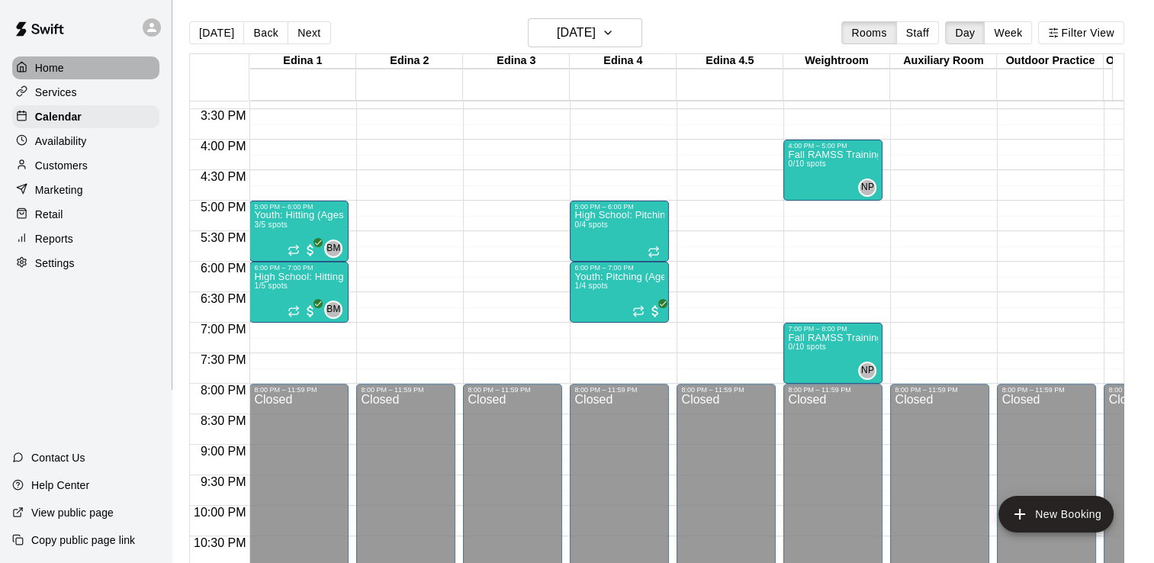
click at [50, 58] on div "Home" at bounding box center [85, 67] width 147 height 23
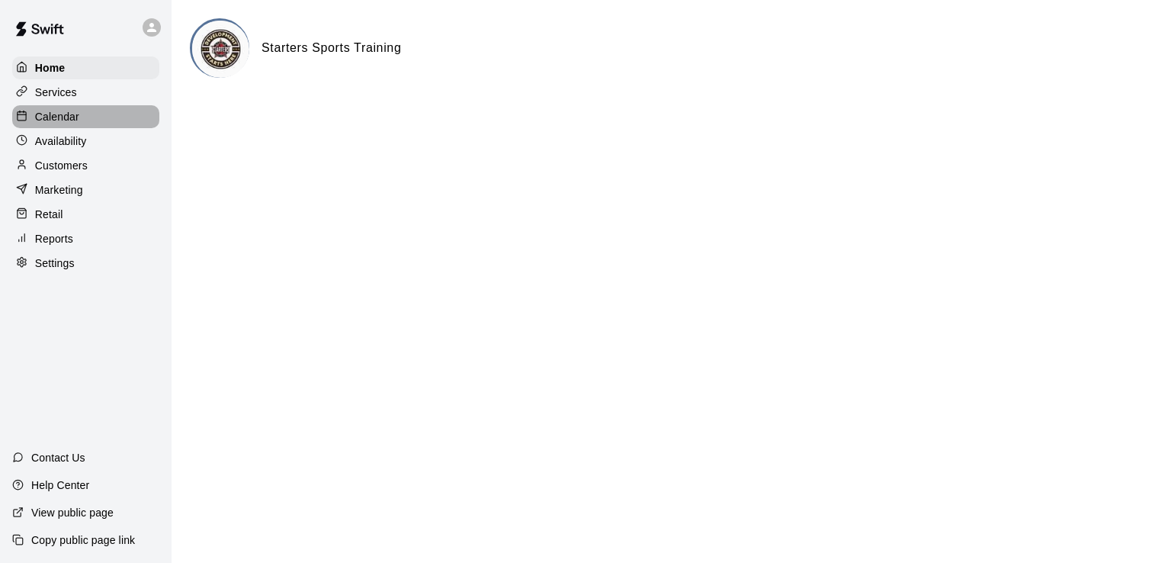
click at [63, 118] on p "Calendar" at bounding box center [57, 116] width 44 height 15
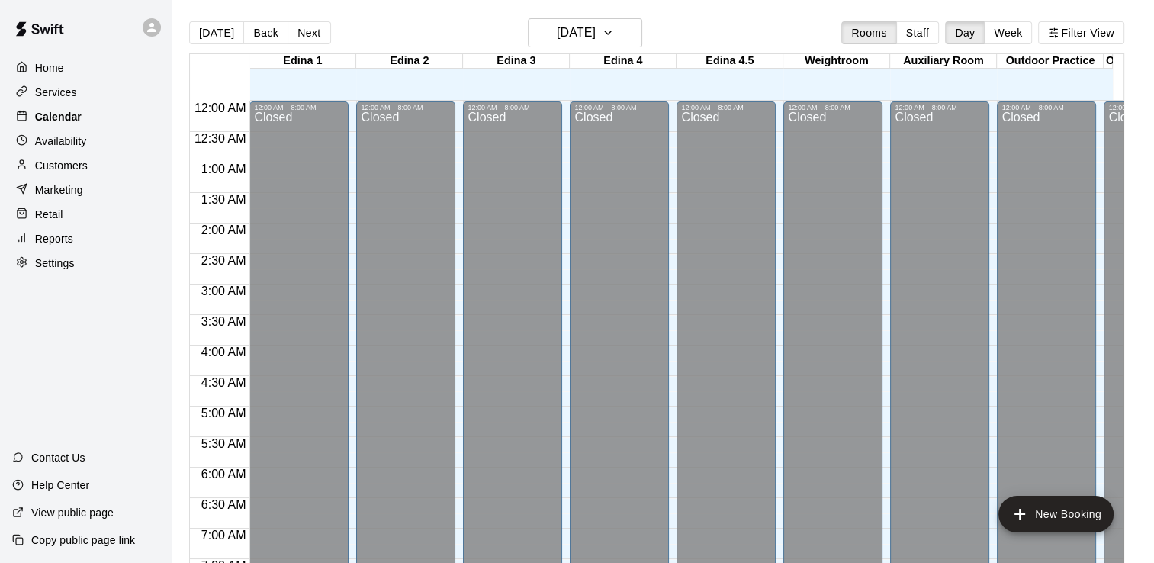
scroll to position [938, 0]
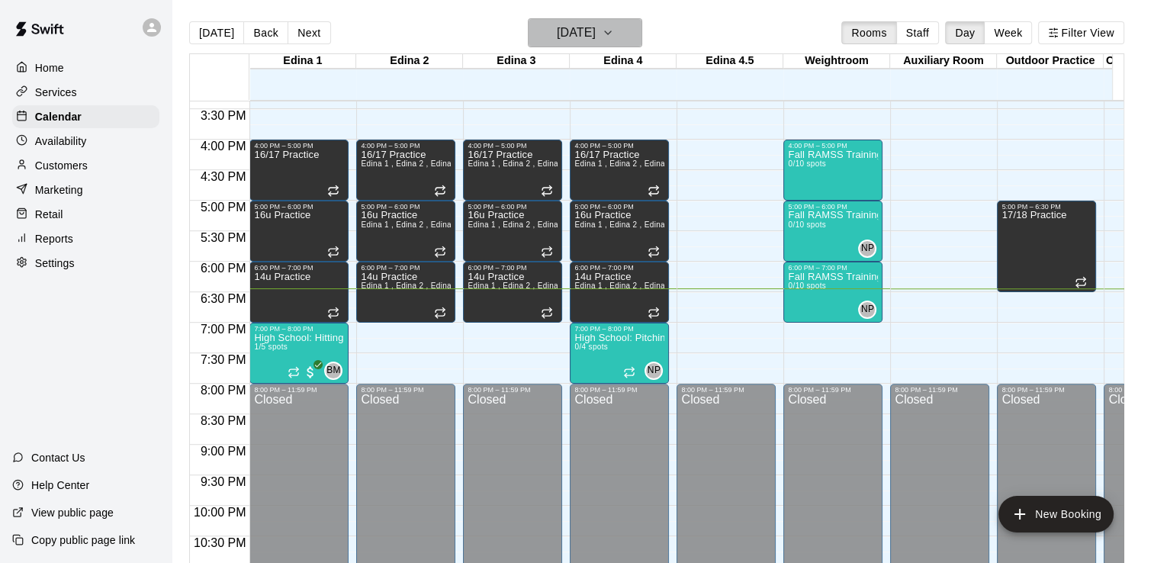
click at [611, 34] on icon "button" at bounding box center [608, 32] width 6 height 3
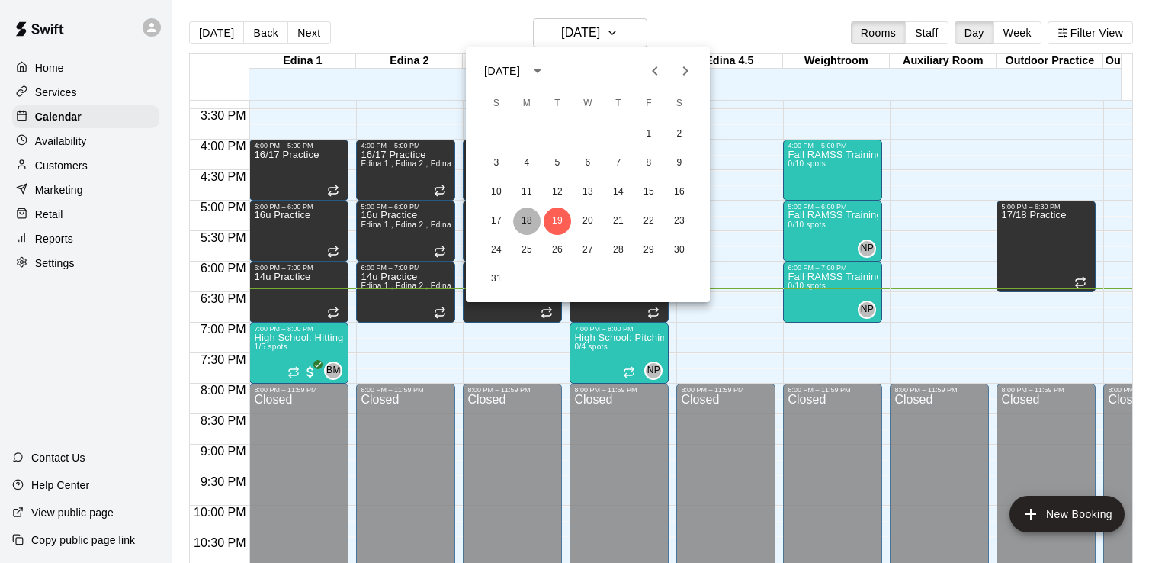
click at [528, 216] on button "18" at bounding box center [526, 220] width 27 height 27
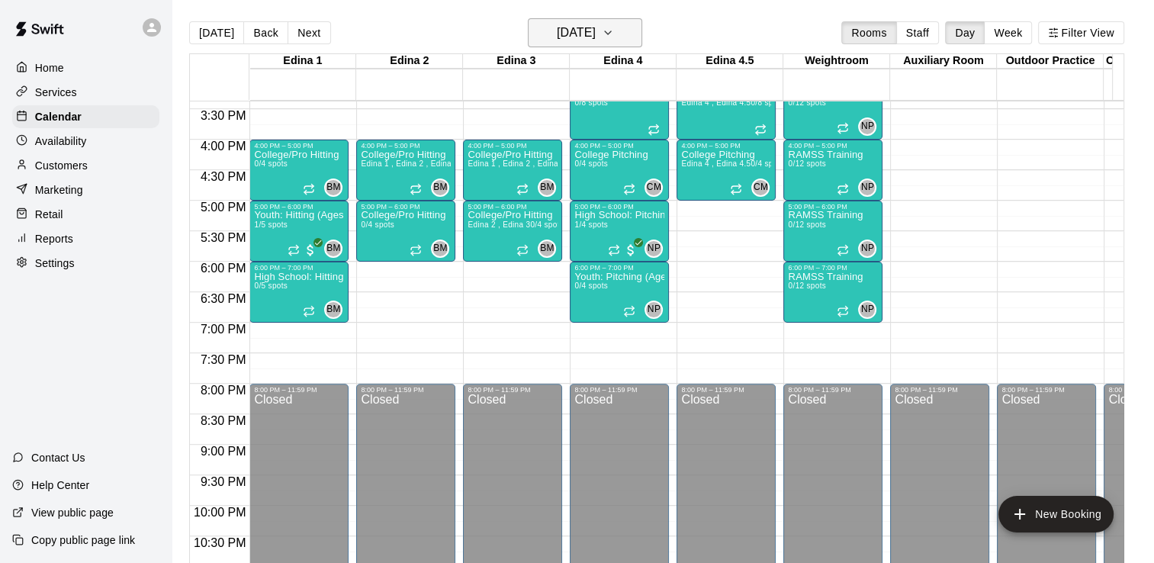
click at [614, 29] on icon "button" at bounding box center [608, 33] width 12 height 18
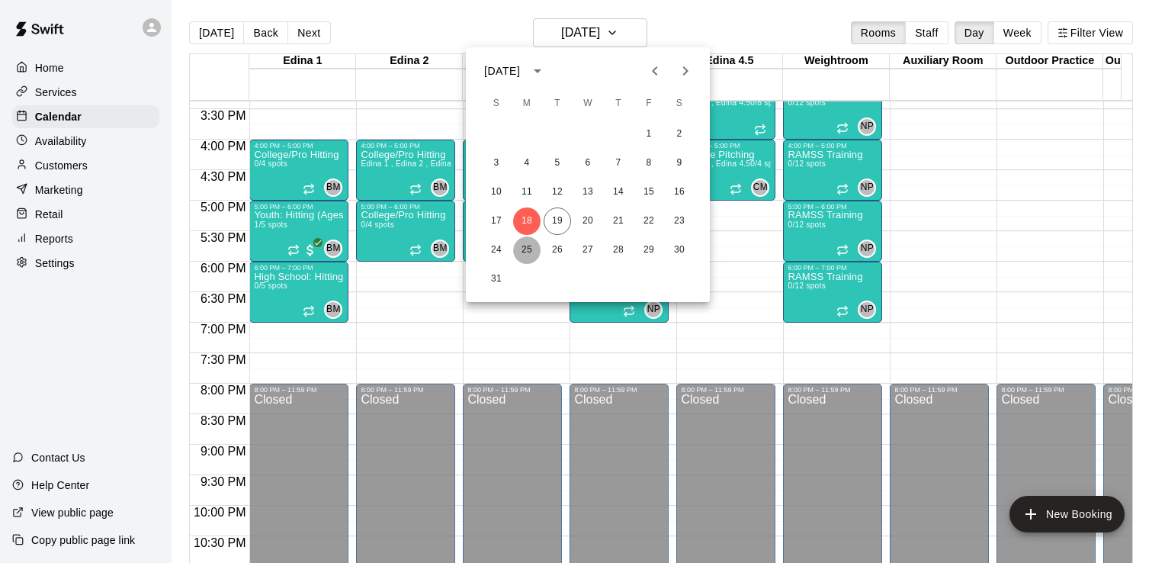
click at [531, 246] on button "25" at bounding box center [526, 249] width 27 height 27
